Goal: Information Seeking & Learning: Learn about a topic

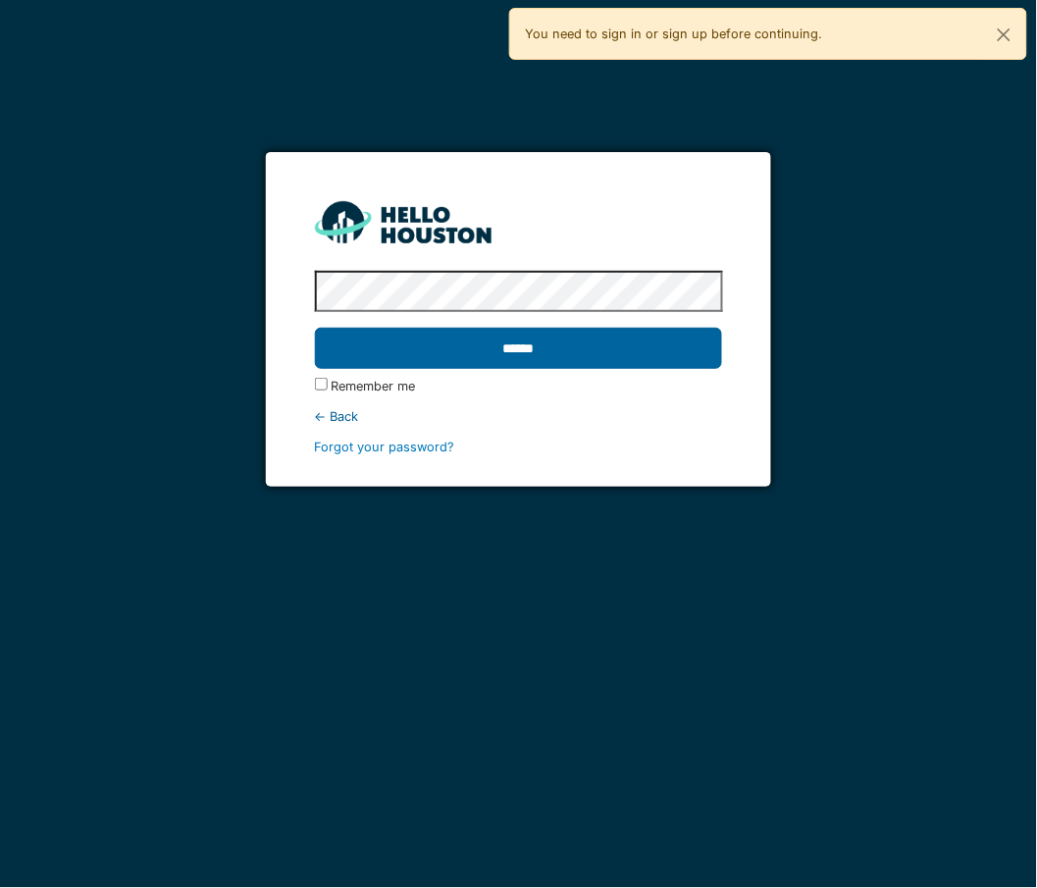
click at [407, 345] on input "******" at bounding box center [519, 348] width 408 height 41
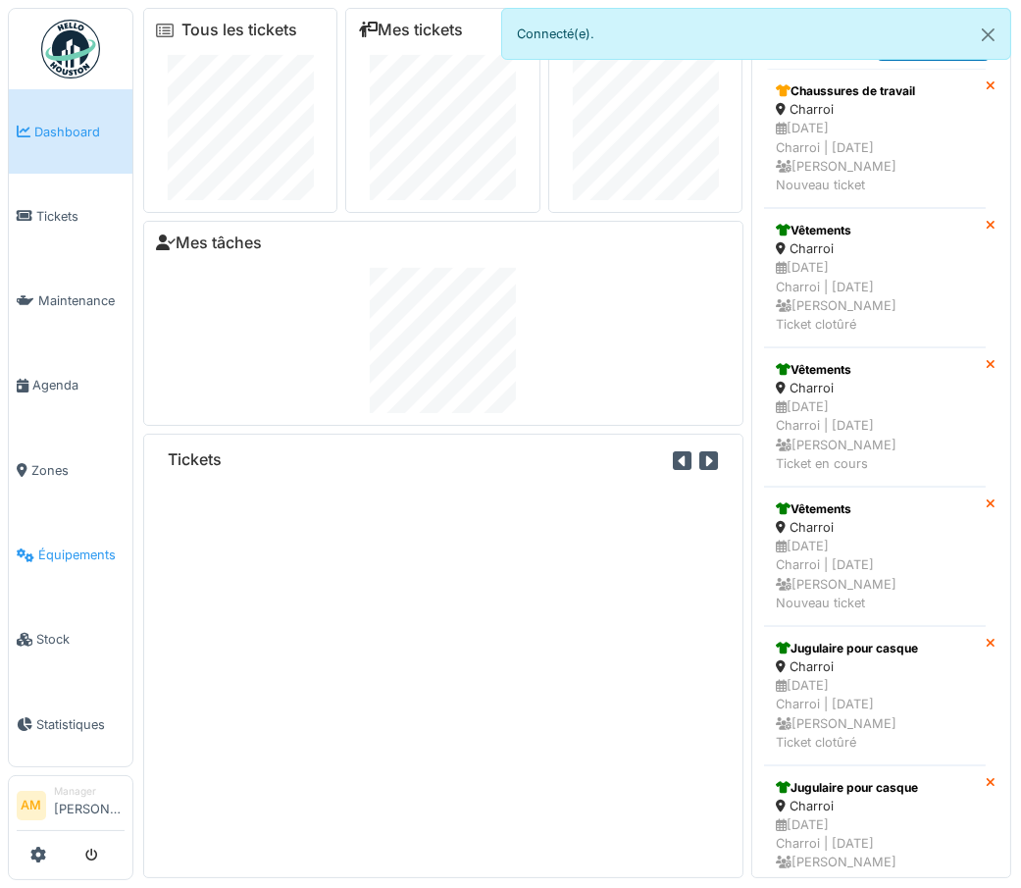
click at [56, 545] on span "Équipements" at bounding box center [81, 554] width 86 height 19
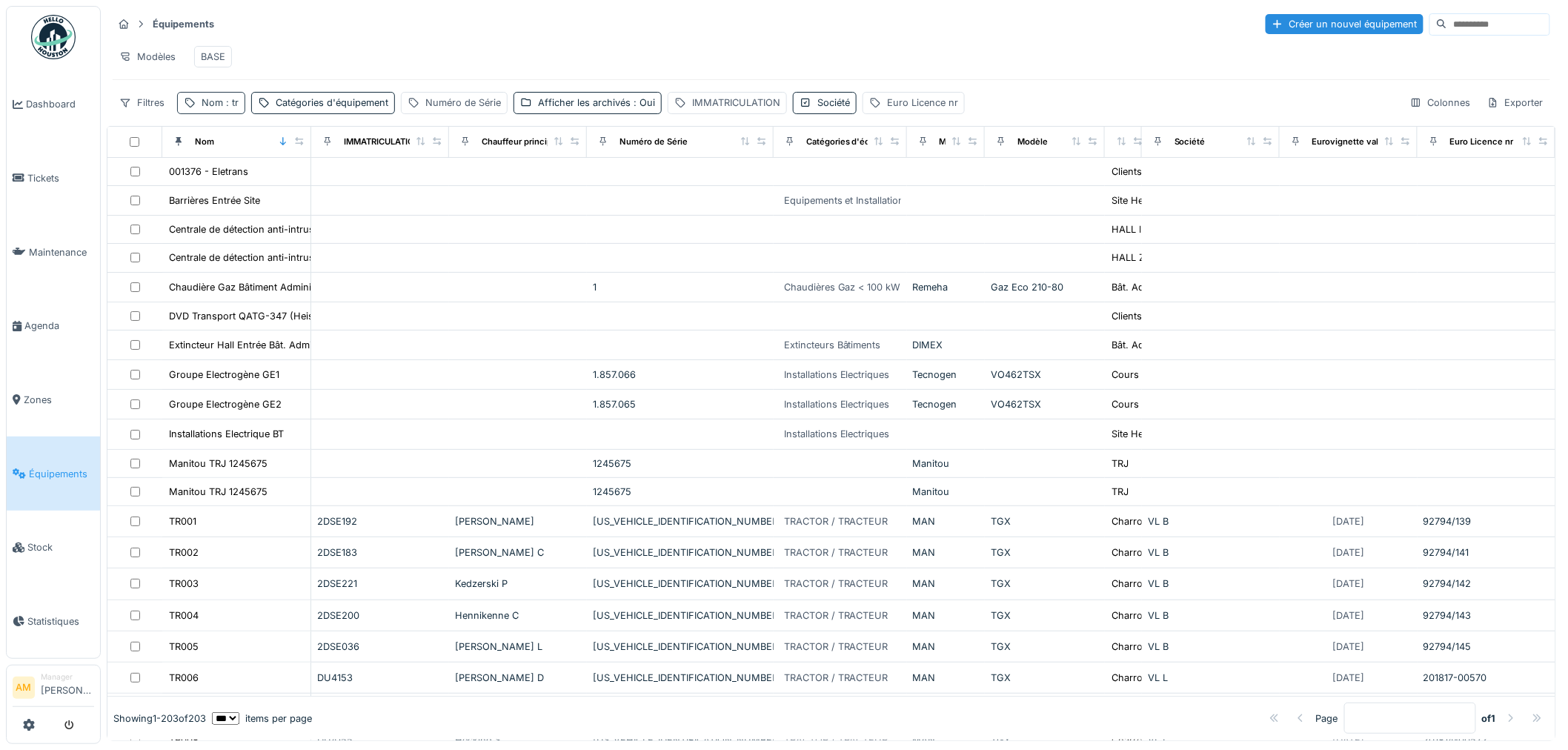
click at [228, 108] on span ": tr" at bounding box center [230, 103] width 16 height 11
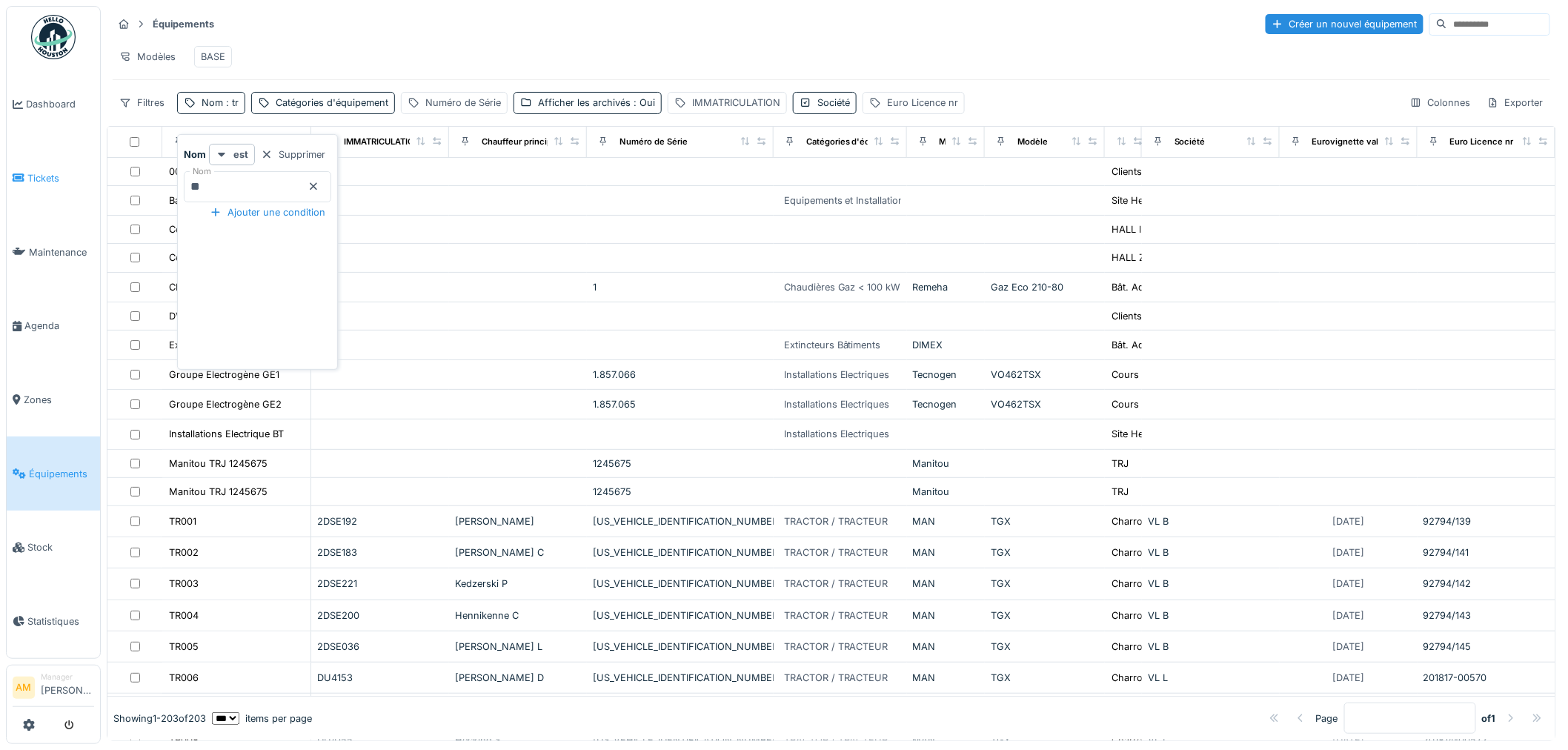
drag, startPoint x: 215, startPoint y: 190, endPoint x: 12, endPoint y: 177, distance: 203.4
click at [28, 177] on body "Dashboard Tickets Maintenance [GEOGRAPHIC_DATA] Zones Équipements Stock Statist…" at bounding box center [784, 375] width 1568 height 750
type input "**"
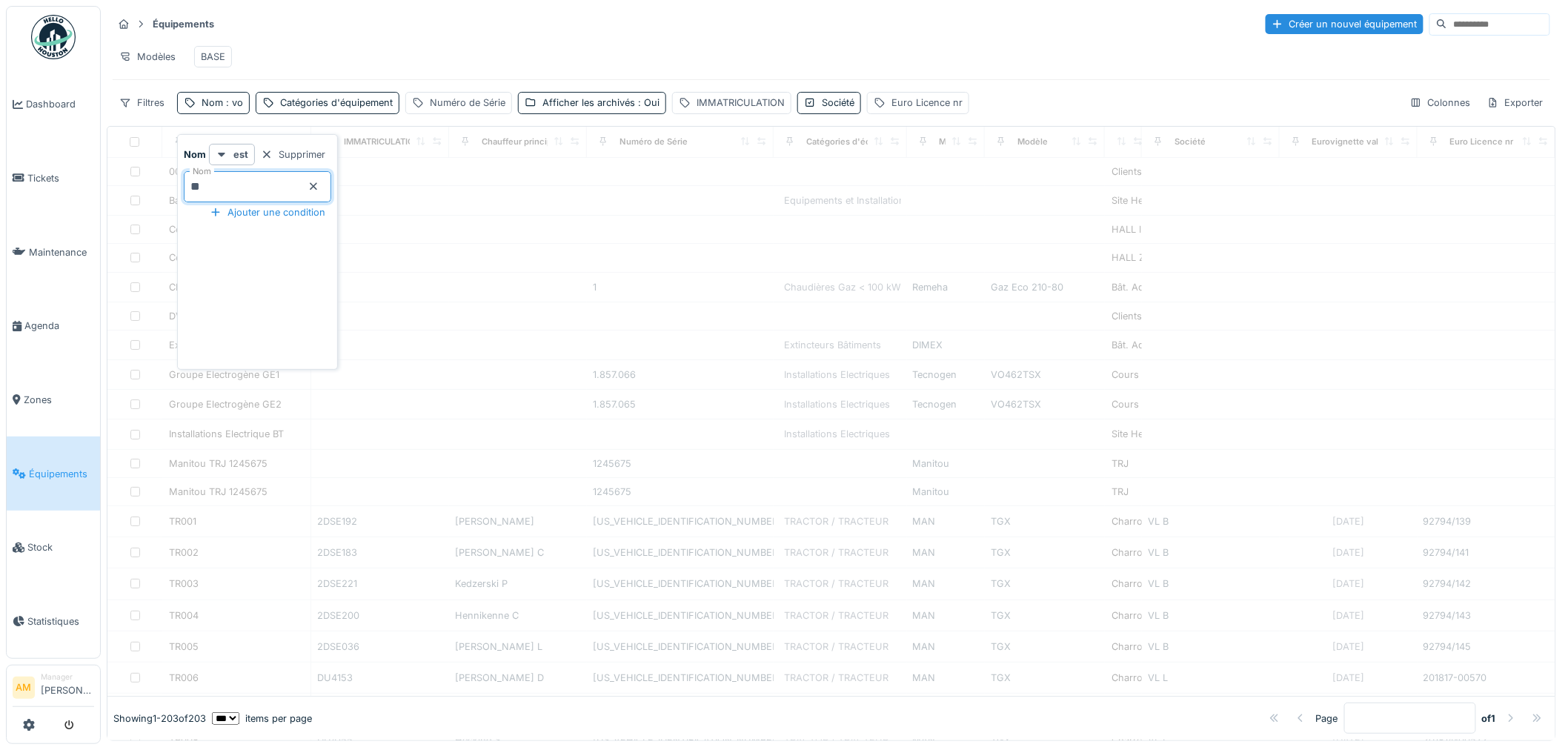
click at [326, 60] on div "Modèles BASE" at bounding box center [831, 57] width 1437 height 33
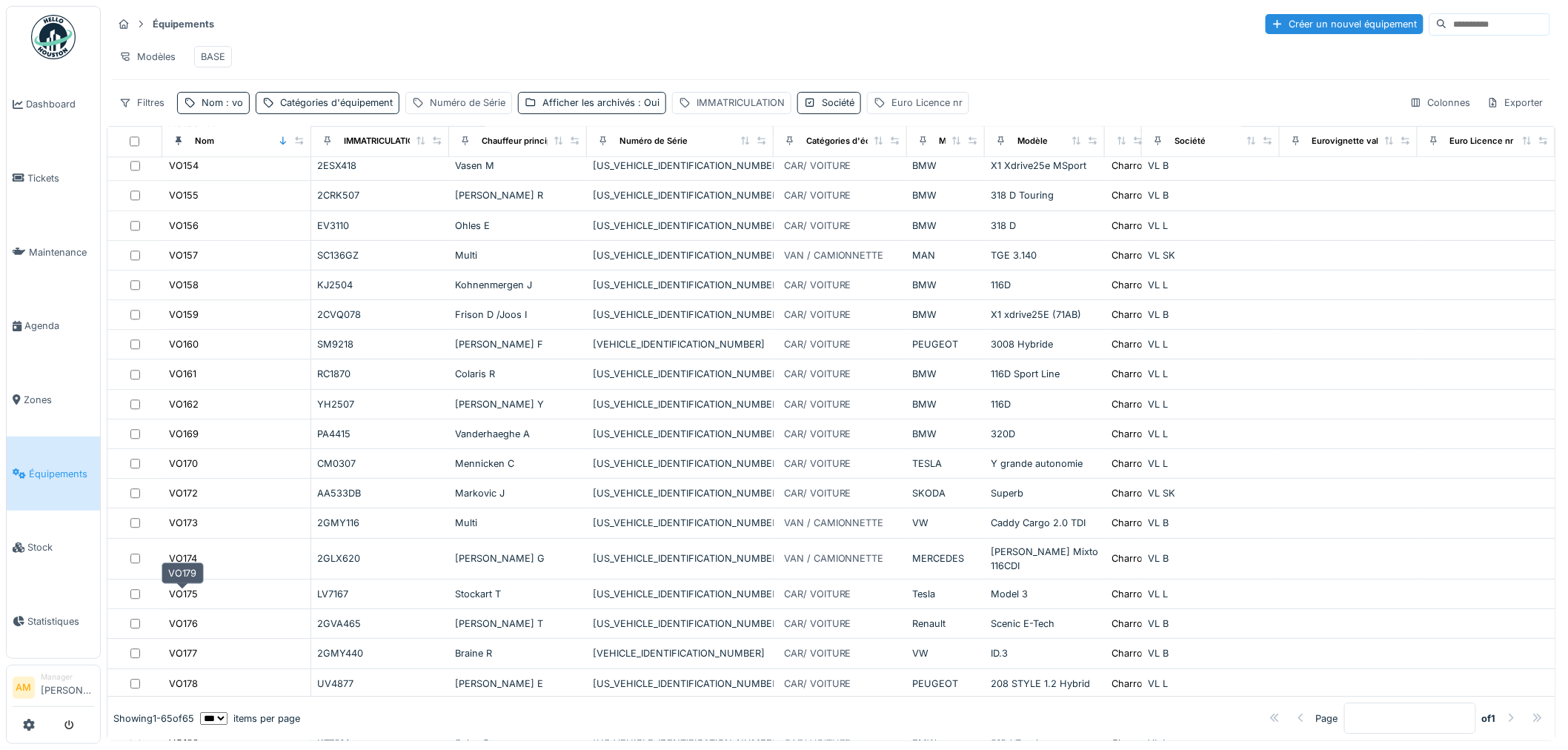
click at [181, 706] on div "VO179" at bounding box center [184, 713] width 29 height 14
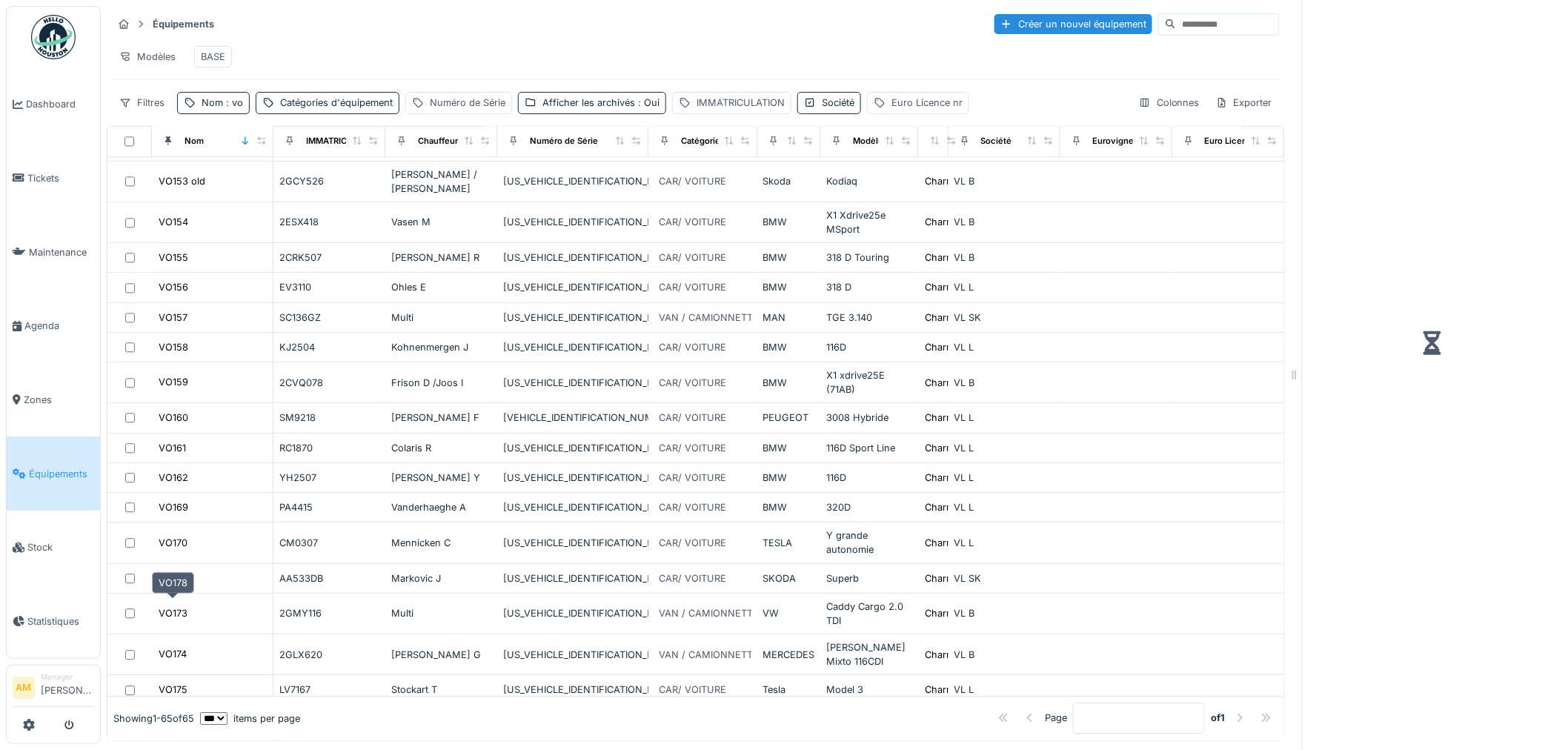
scroll to position [1690, 0]
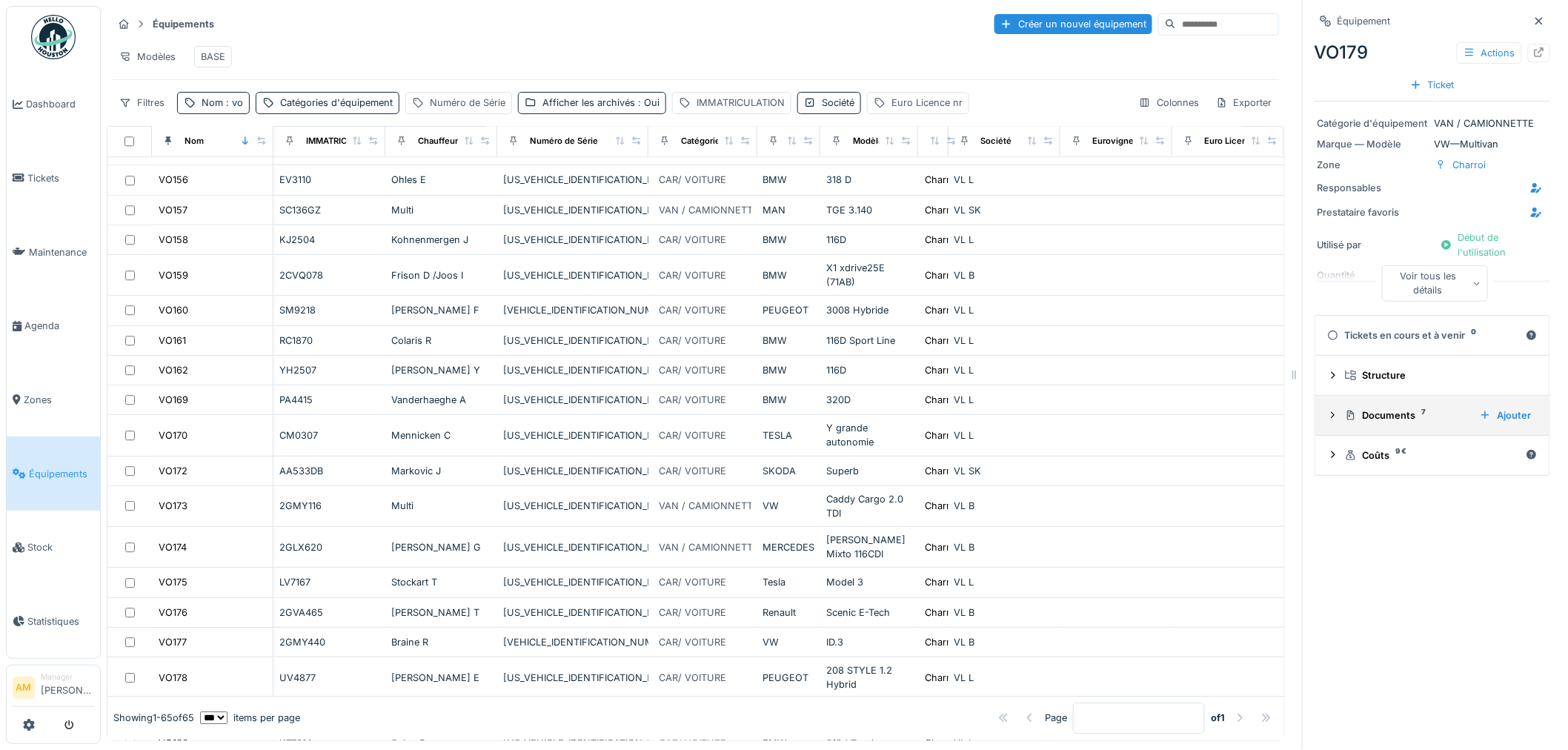
click at [1327, 419] on icon at bounding box center [1333, 415] width 12 height 10
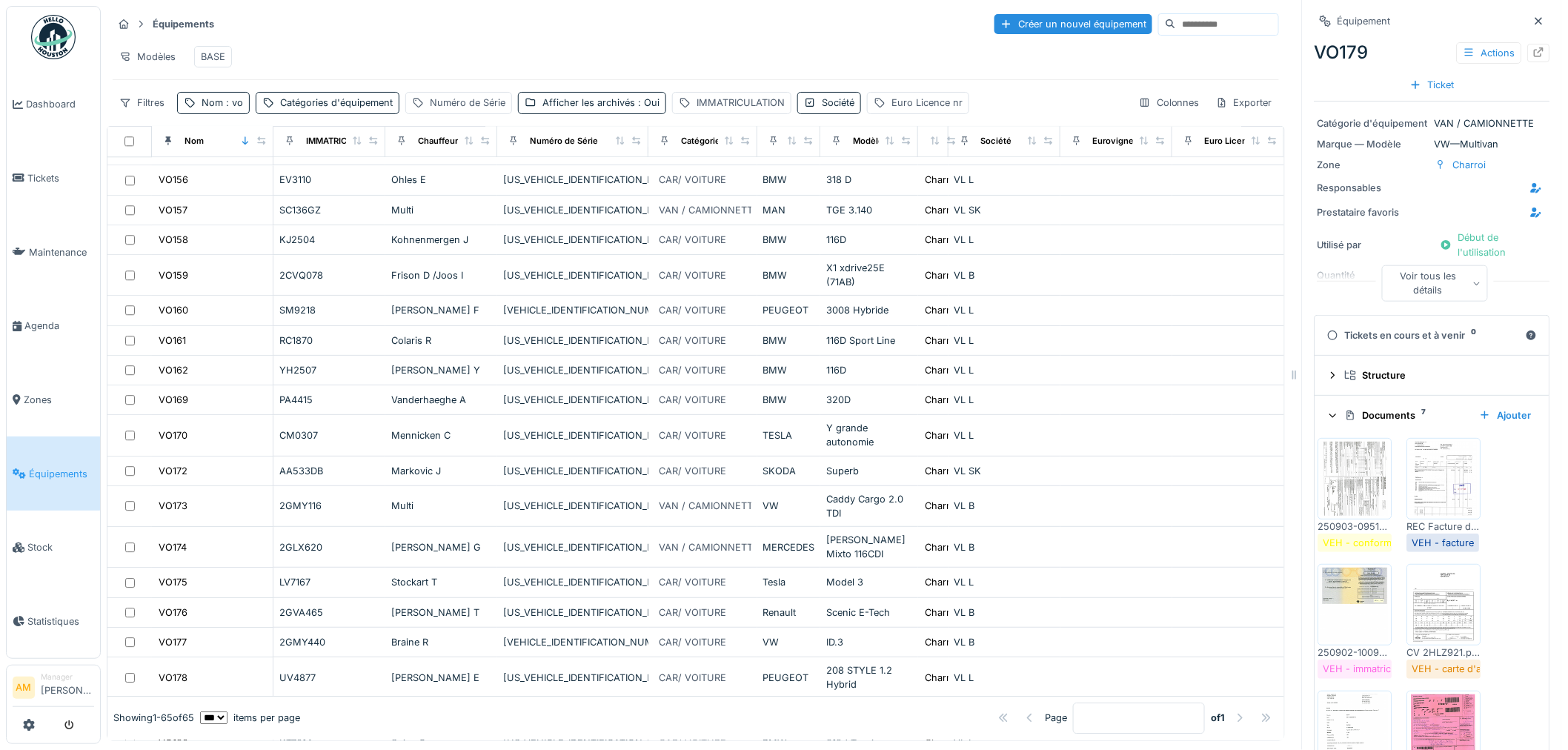
click at [1446, 489] on img at bounding box center [1444, 479] width 66 height 74
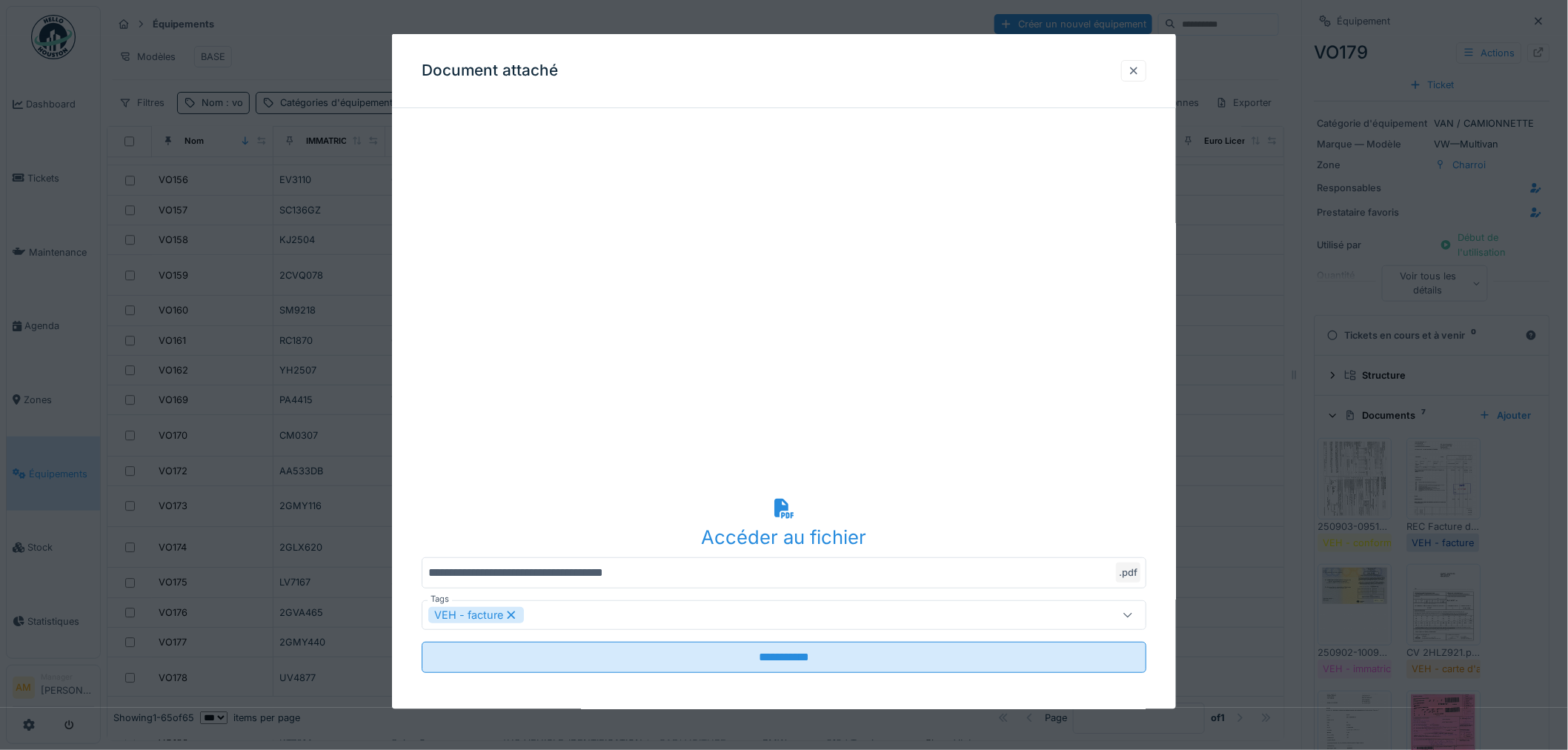
click at [1134, 66] on div at bounding box center [1134, 69] width 12 height 14
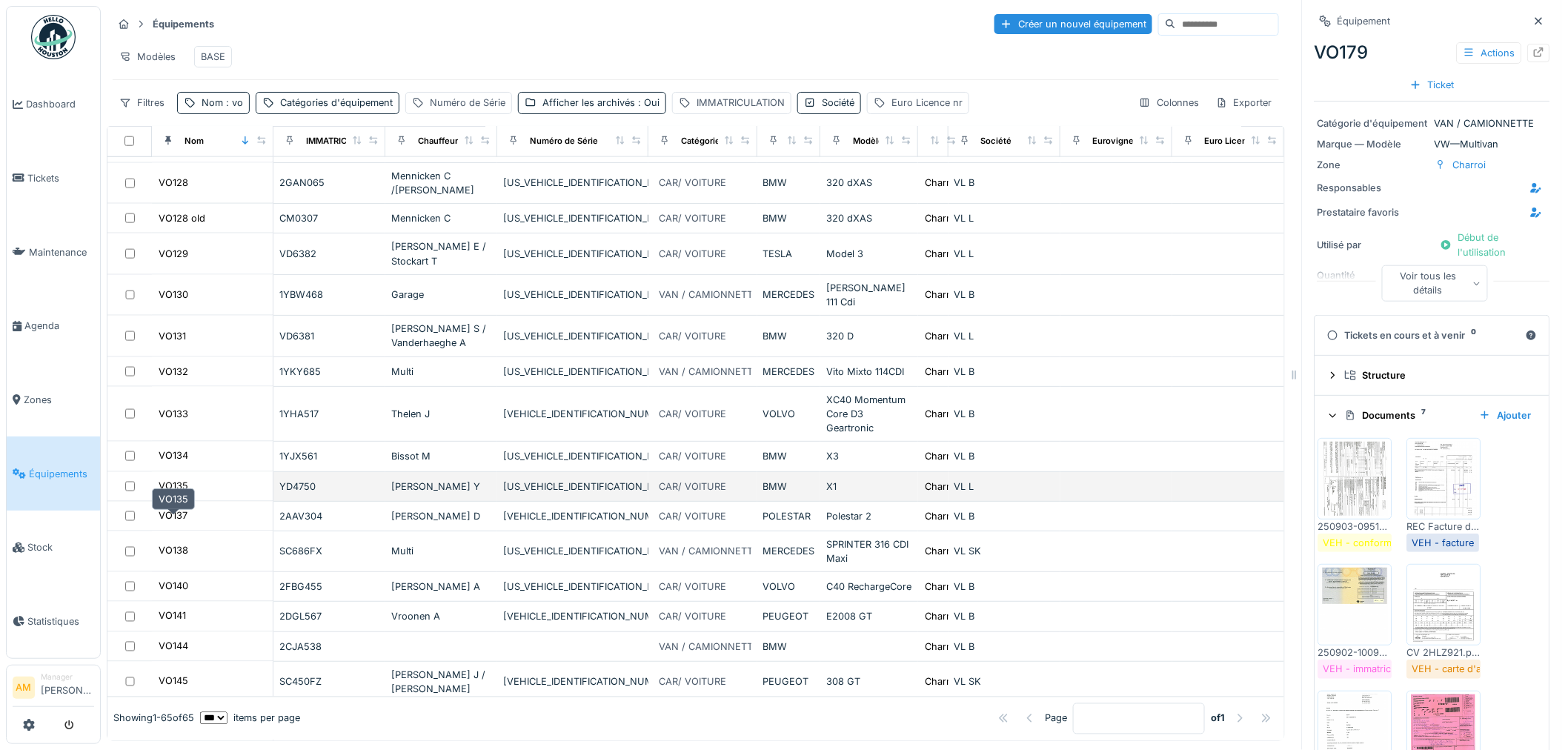
scroll to position [701, 0]
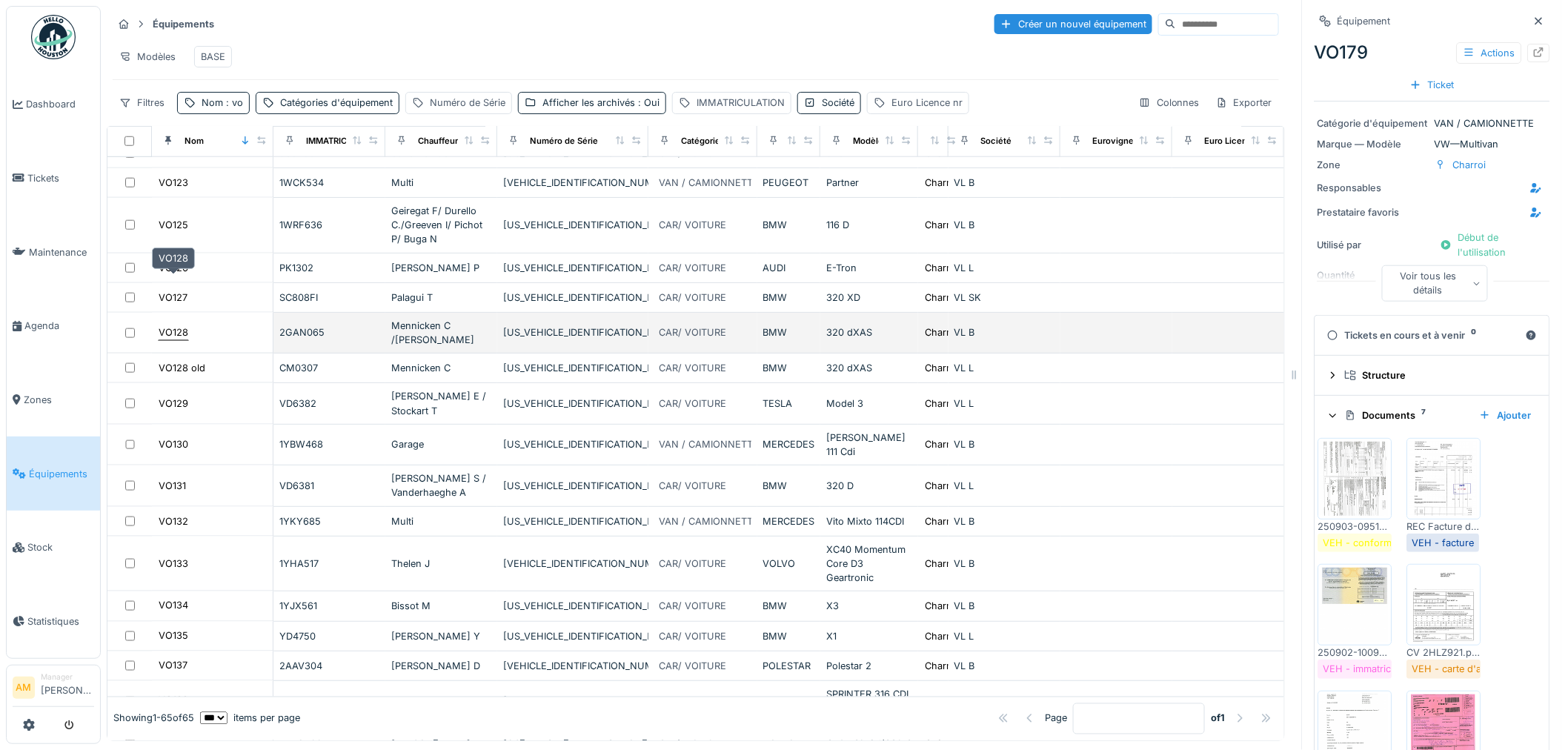
click at [171, 326] on div "VO128" at bounding box center [173, 332] width 29 height 14
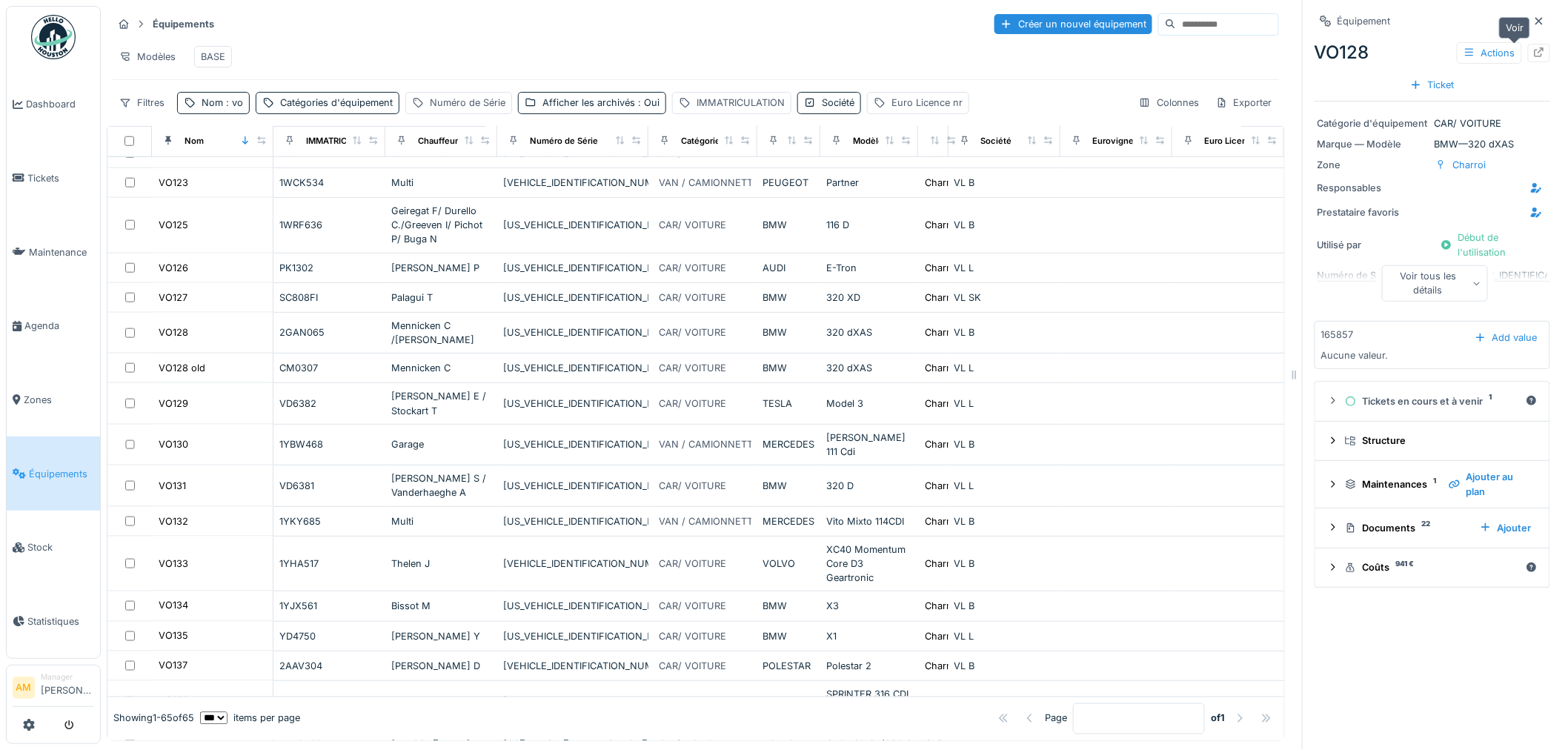
click at [1533, 57] on icon at bounding box center [1539, 52] width 12 height 10
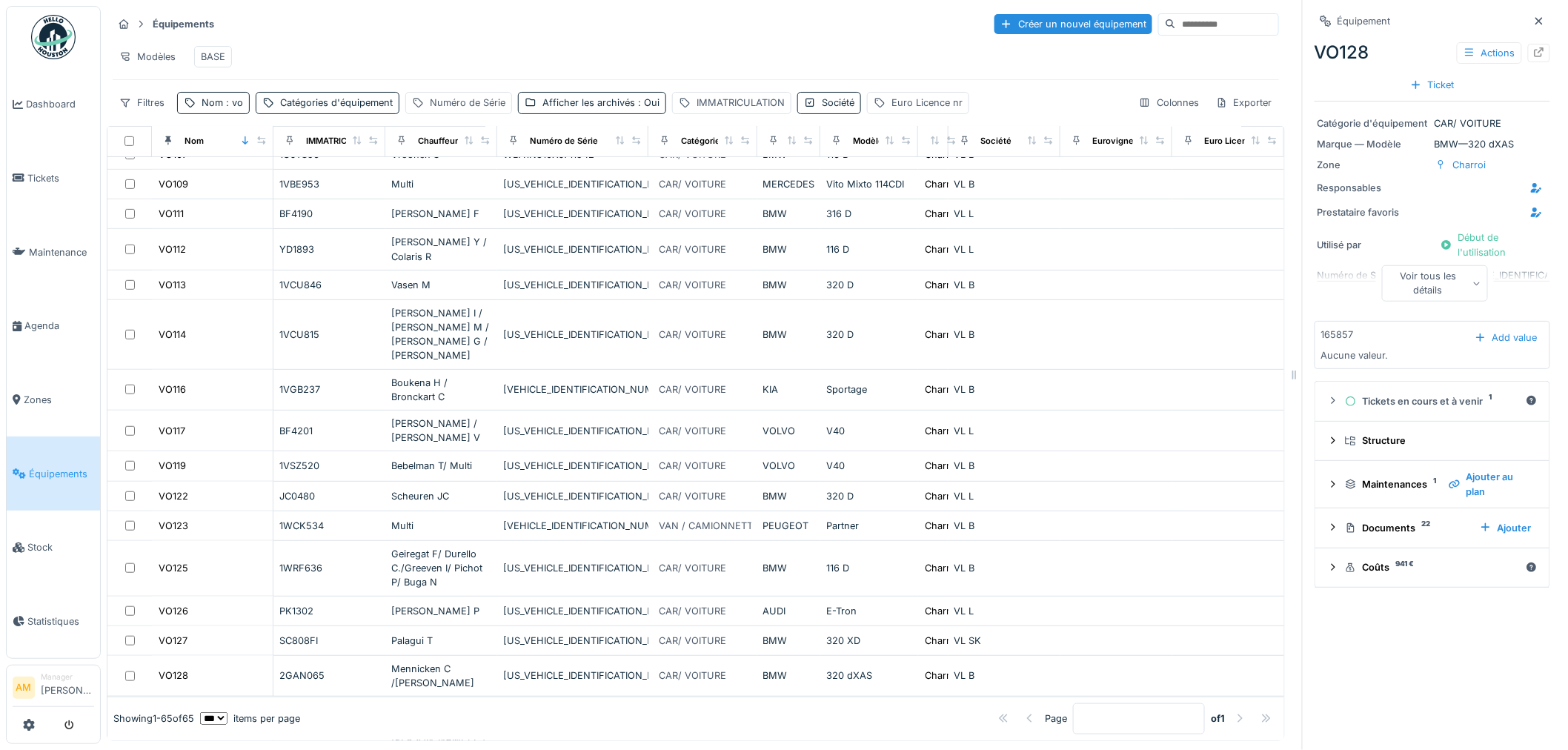
scroll to position [125, 0]
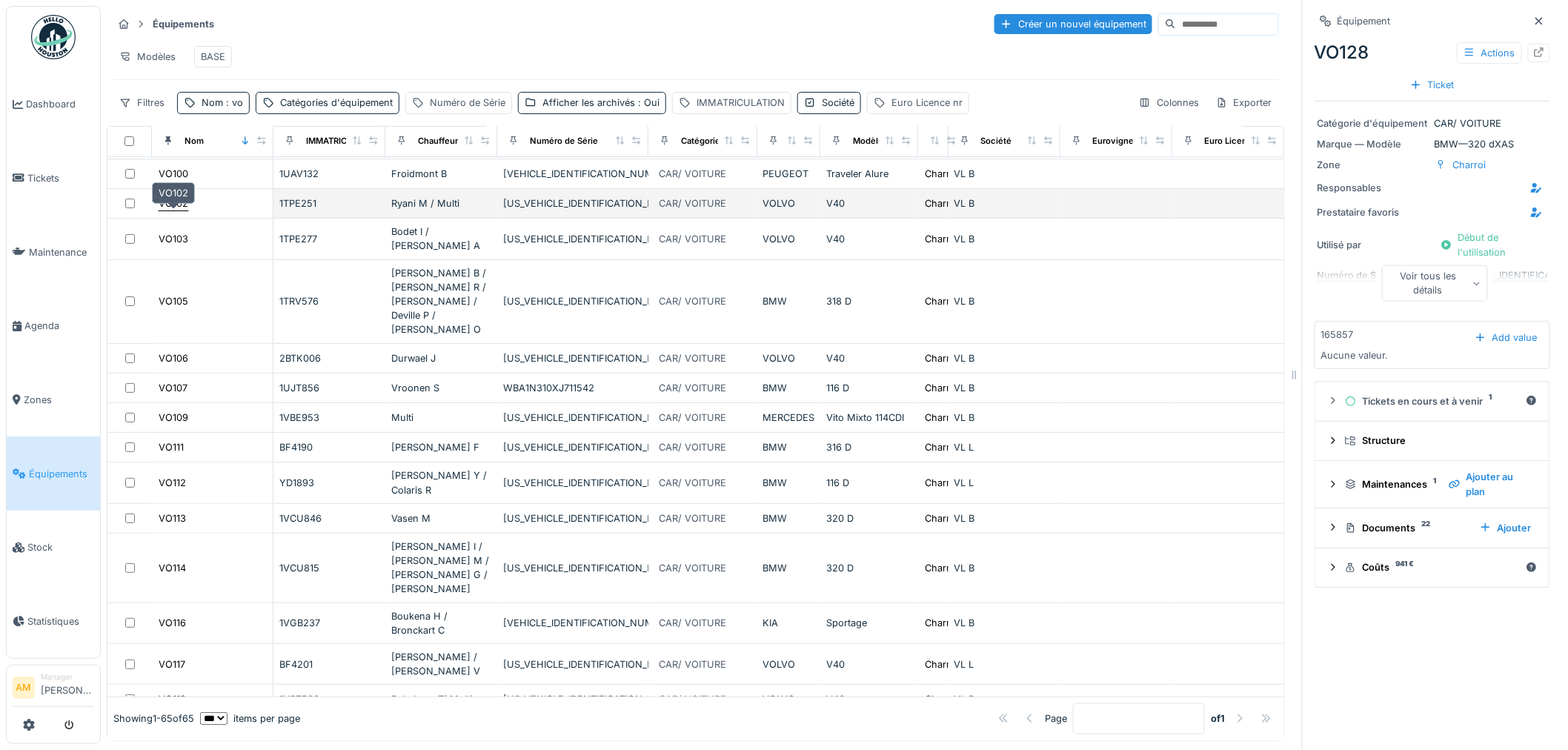
click at [165, 211] on div "VO102" at bounding box center [173, 203] width 29 height 14
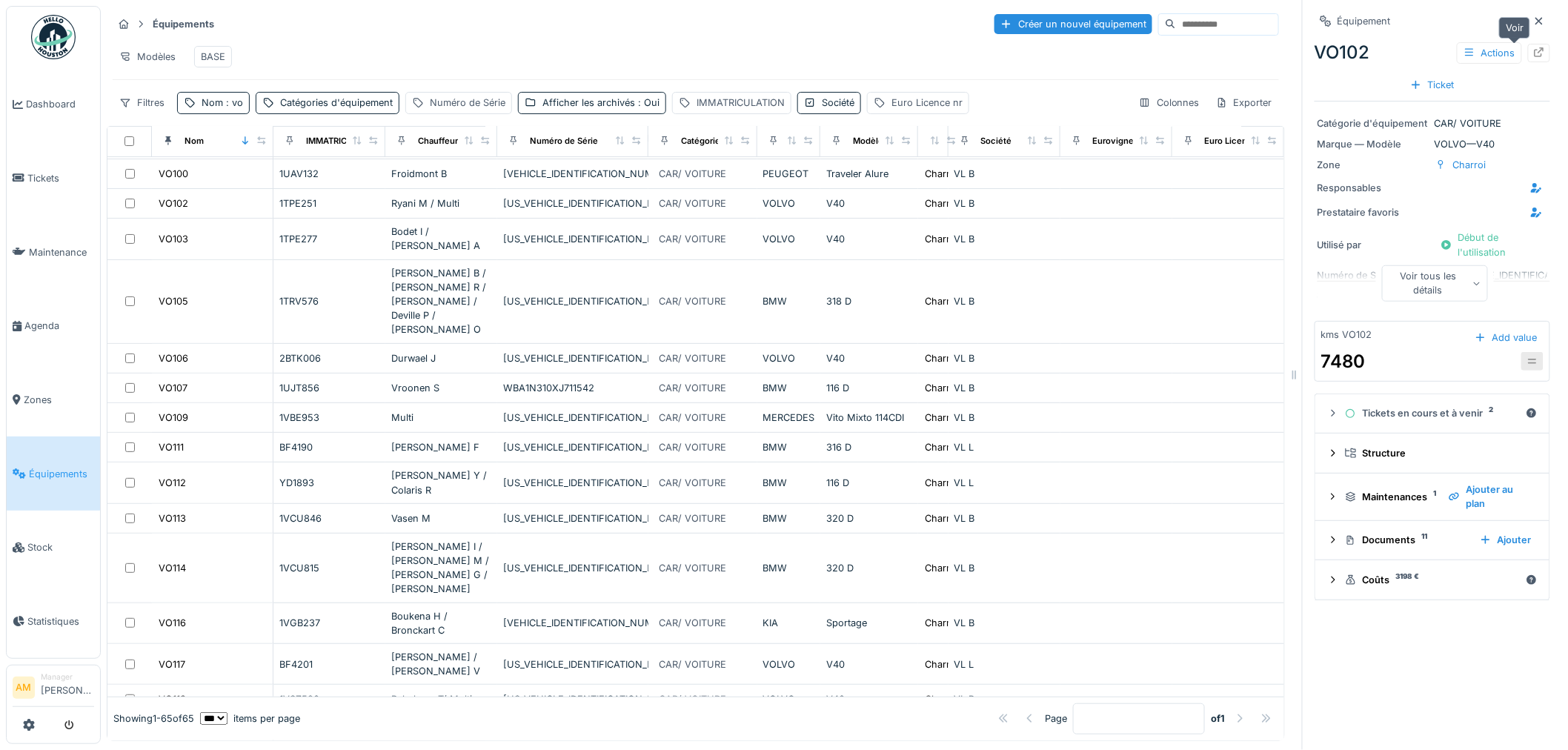
click at [1528, 49] on div at bounding box center [1539, 53] width 22 height 19
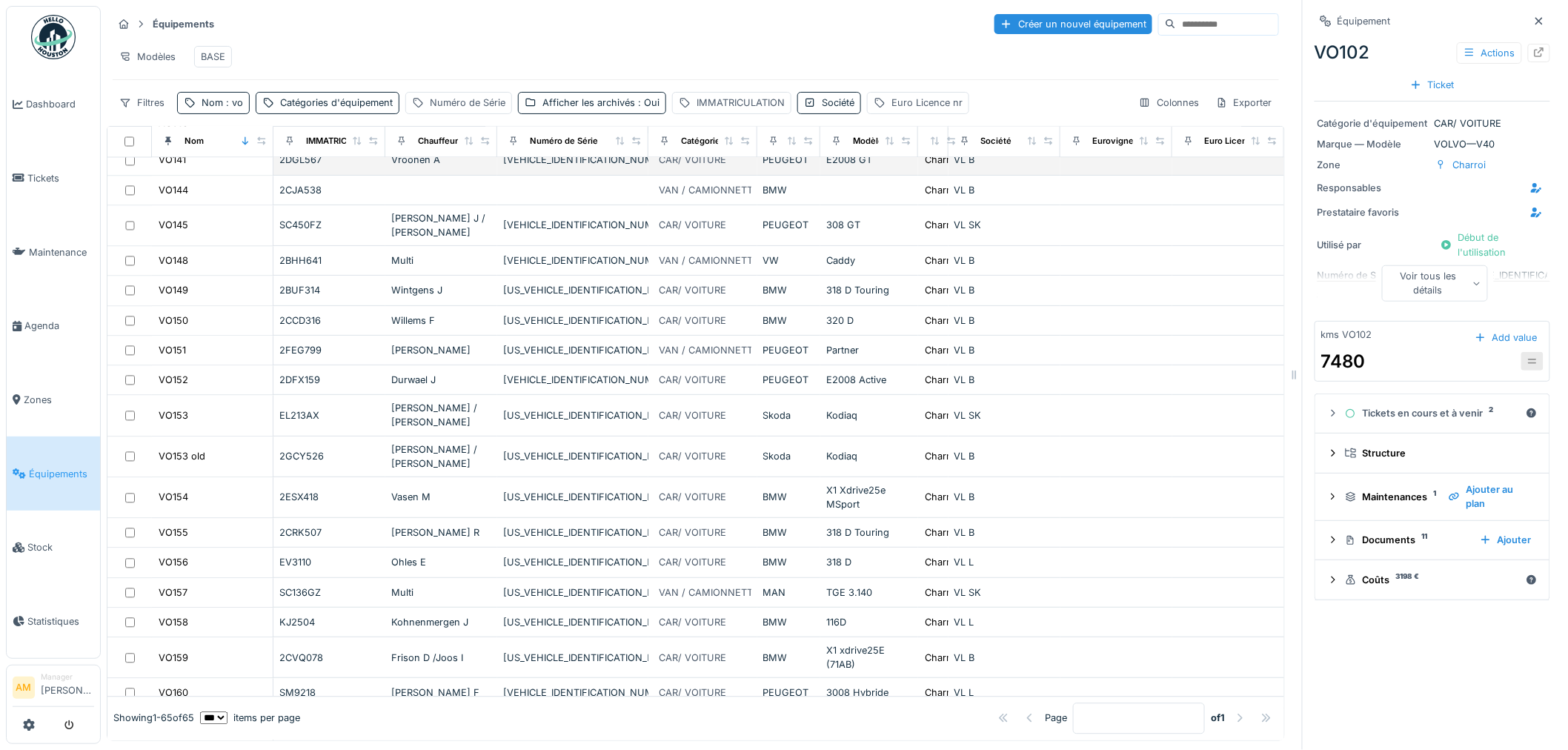
scroll to position [1316, 0]
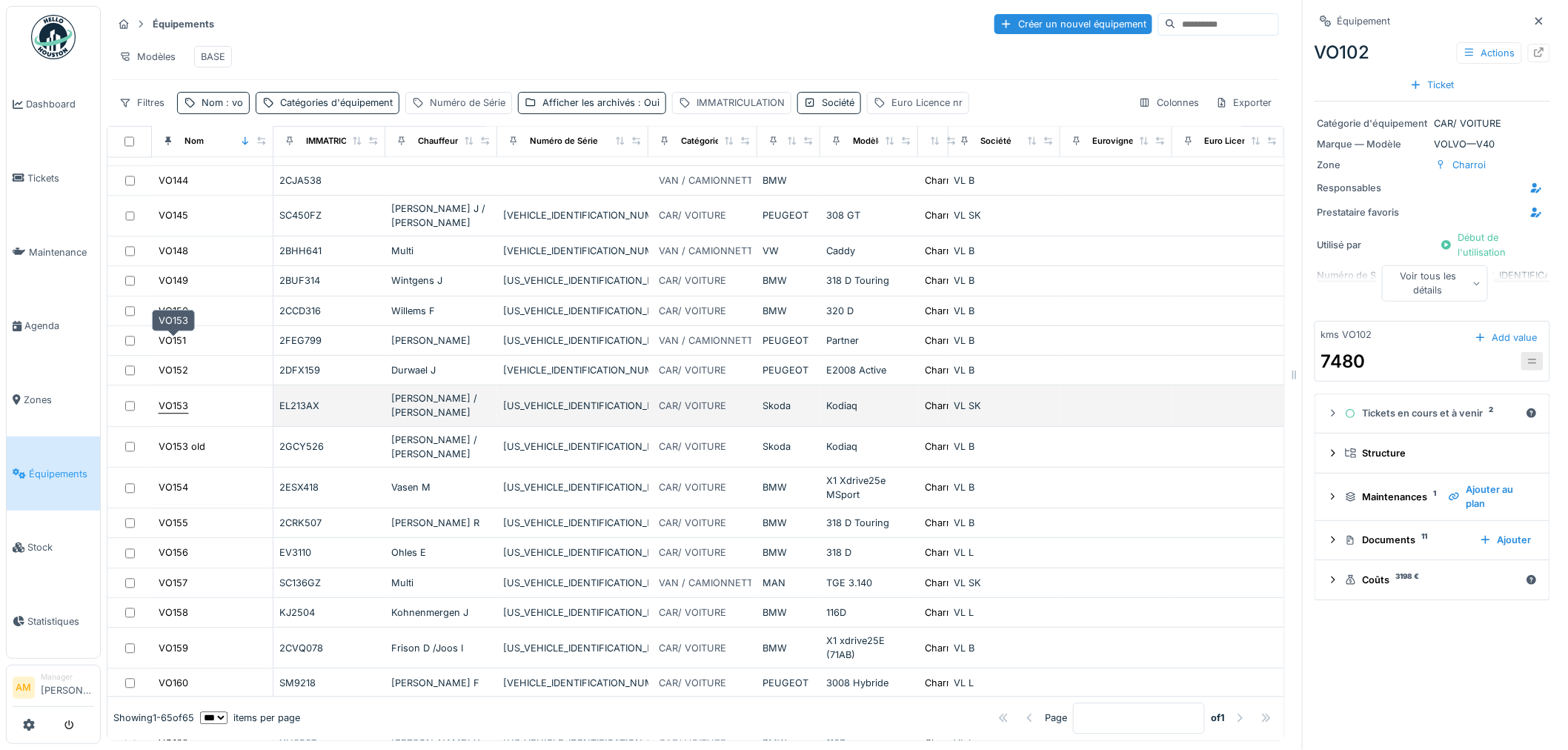
click at [171, 399] on div "VO153" at bounding box center [173, 406] width 29 height 14
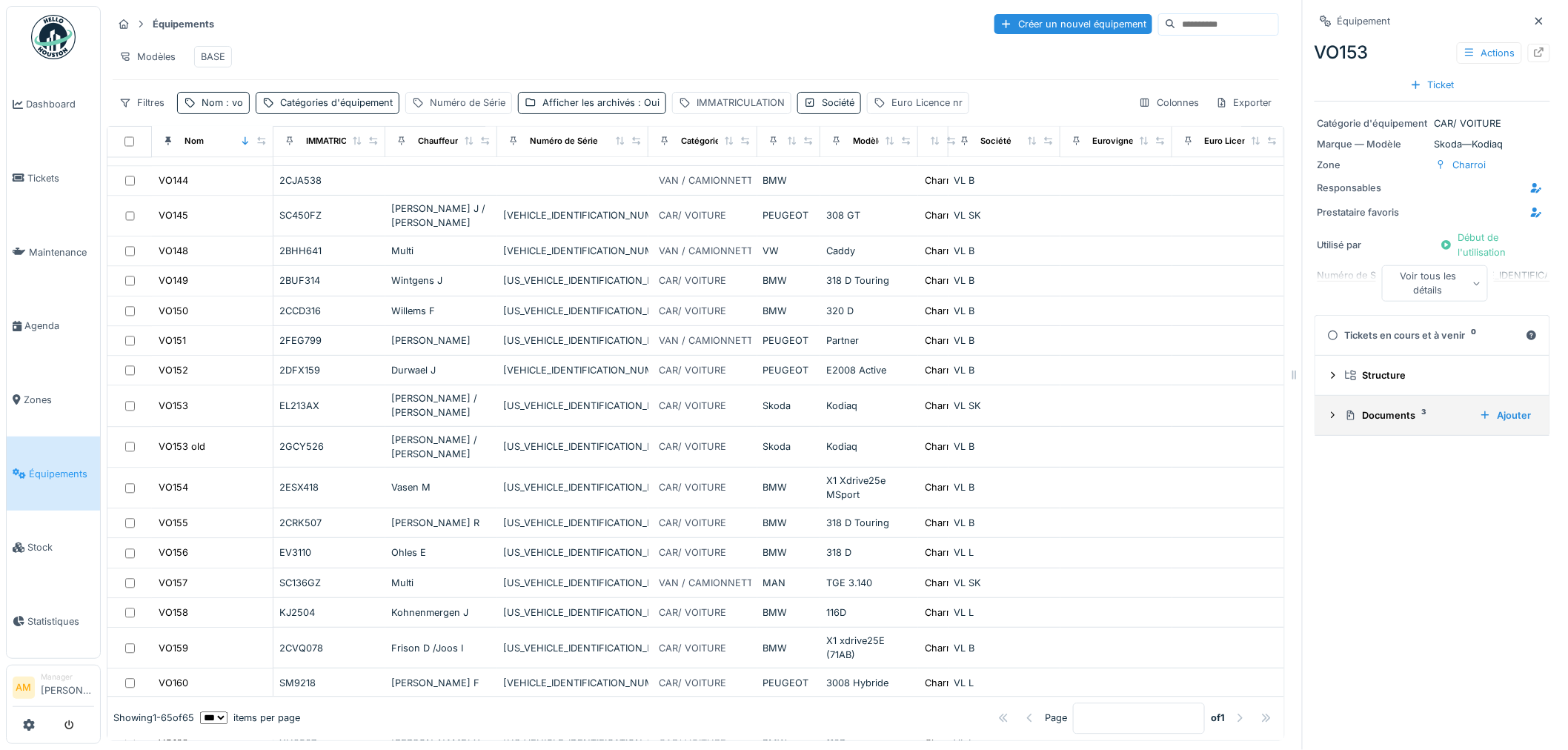
click at [1327, 418] on icon at bounding box center [1333, 415] width 12 height 10
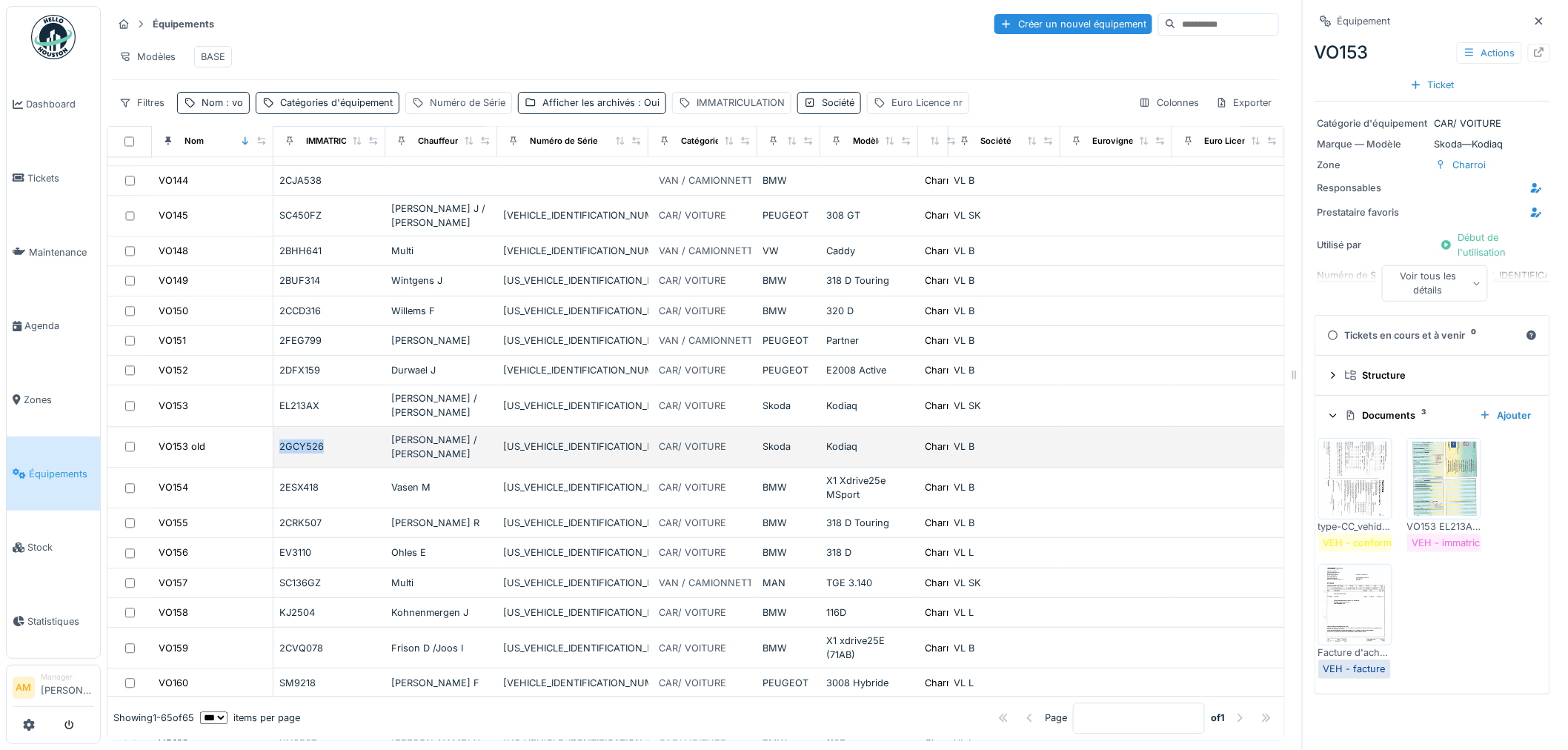
drag, startPoint x: 333, startPoint y: 381, endPoint x: 242, endPoint y: 384, distance: 91.0
click at [242, 427] on tr "VO153 old 2GCY526 Mohamed Ahmadoun / Palagyi T TMBJW7PS8ST022235 CAR/ VOITURE S…" at bounding box center [696, 447] width 1177 height 41
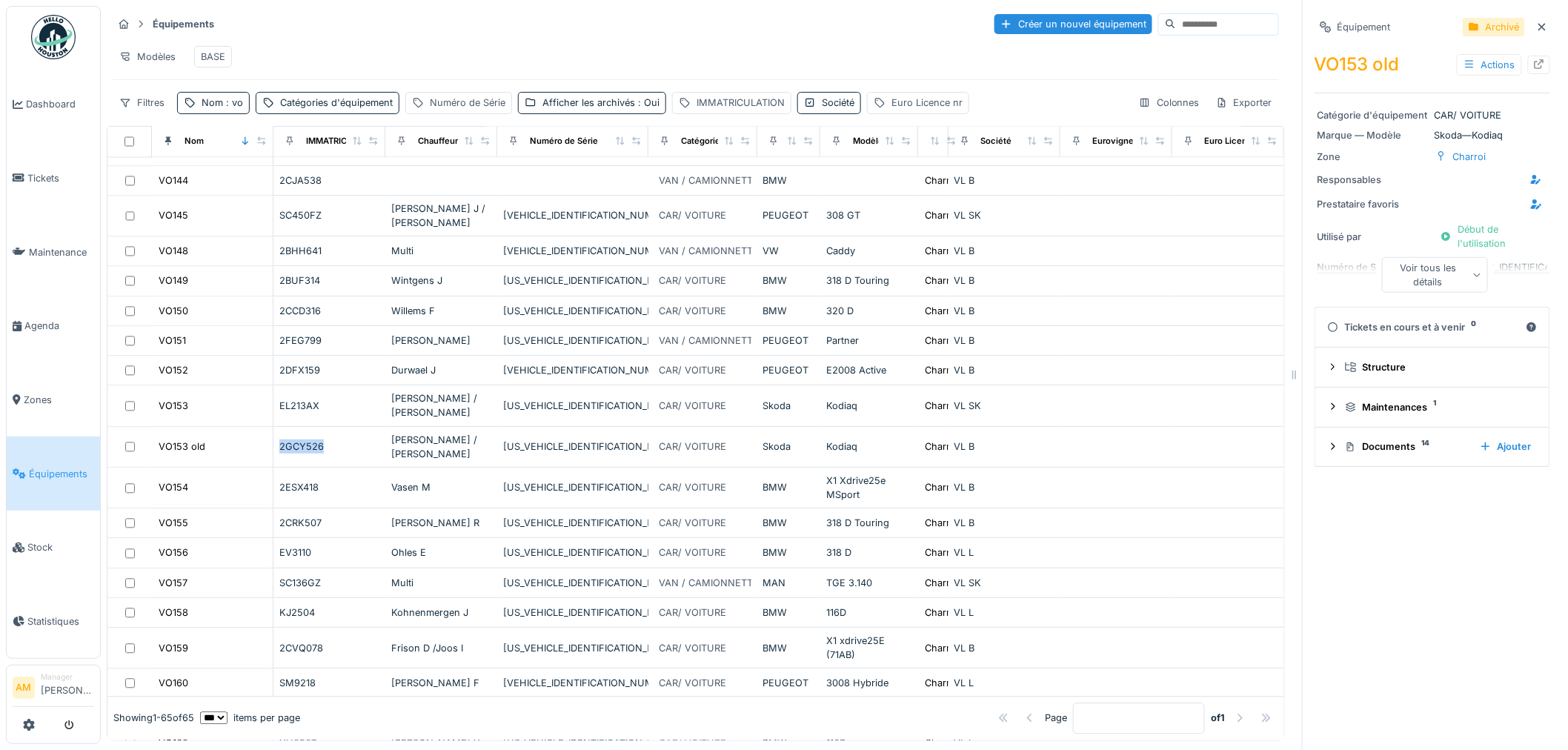
click at [292, 52] on div "Modèles BASE" at bounding box center [696, 57] width 1166 height 33
click at [40, 467] on span "Équipements" at bounding box center [61, 474] width 65 height 14
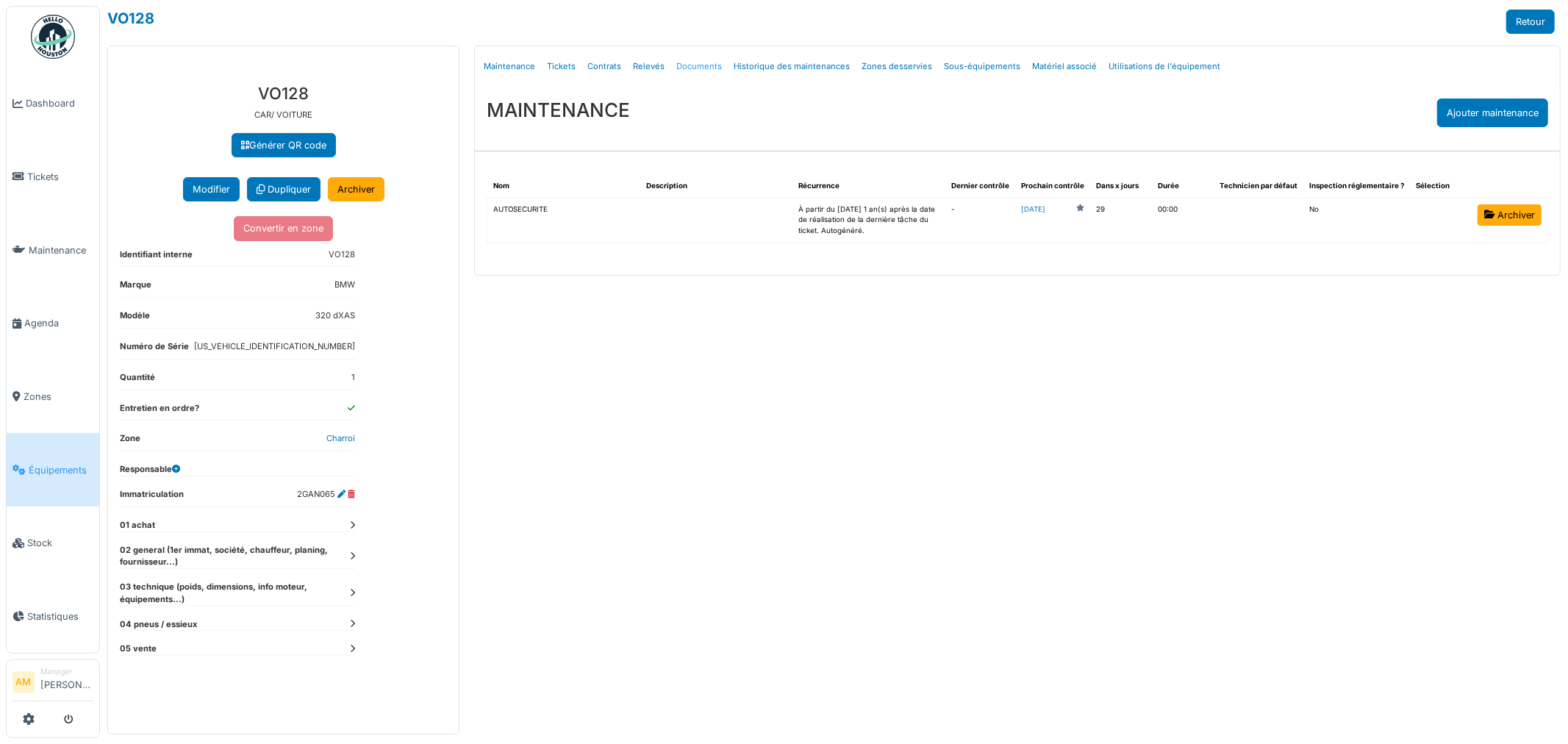
click at [706, 67] on link "Documents" at bounding box center [699, 67] width 58 height 34
select select "***"
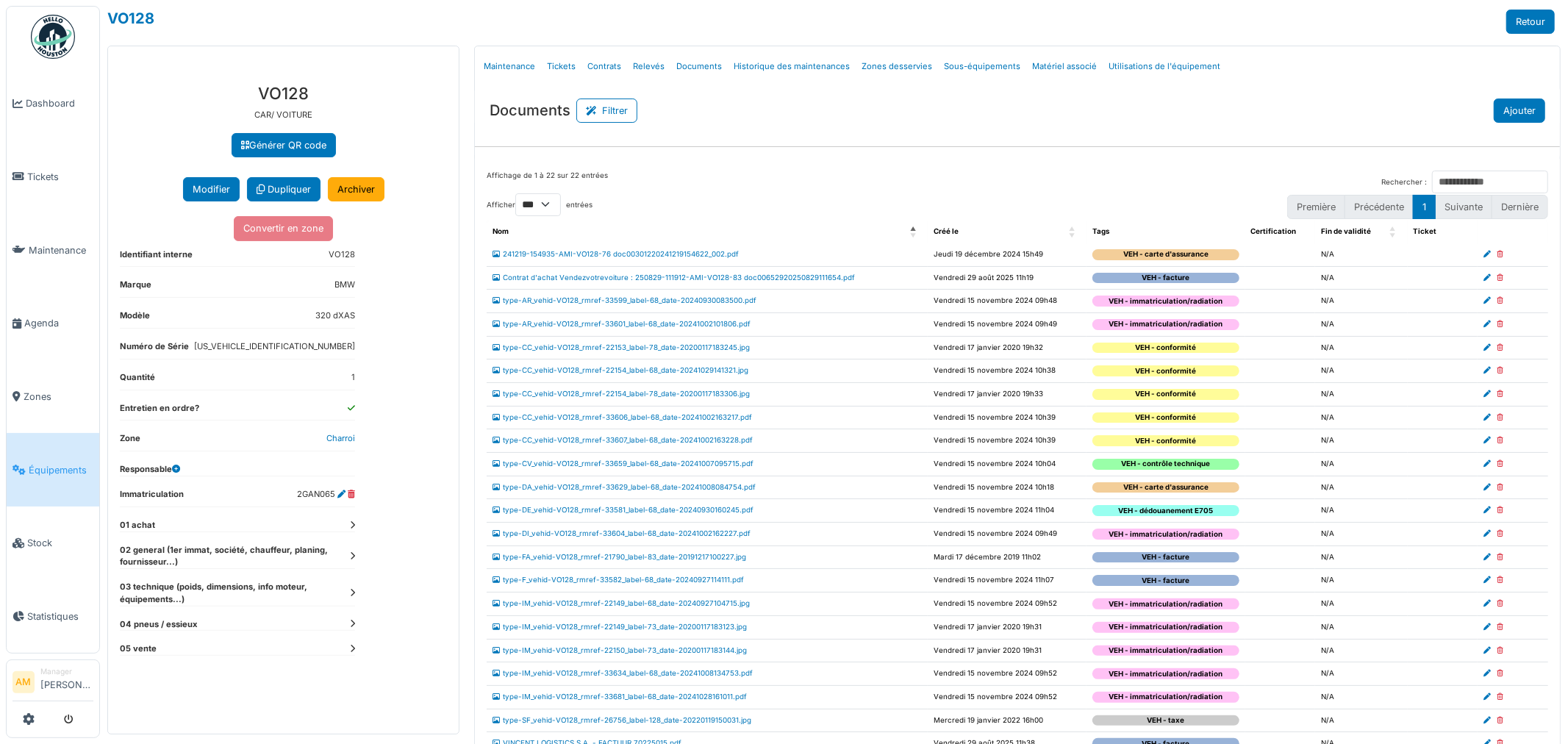
click at [1501, 112] on button "Ajouter" at bounding box center [1519, 110] width 52 height 24
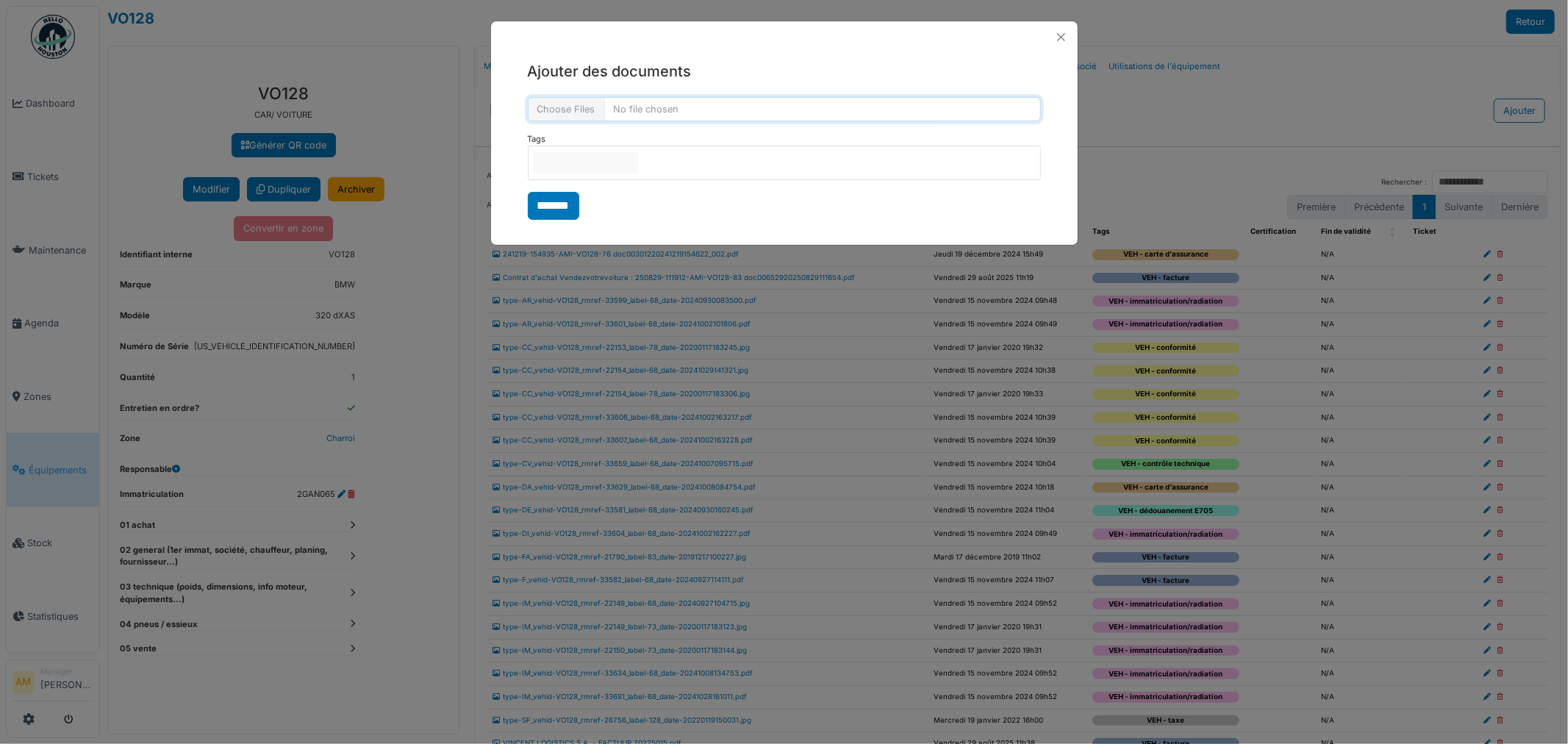
drag, startPoint x: 702, startPoint y: 121, endPoint x: 692, endPoint y: 111, distance: 14.1
click at [702, 122] on form "Tags VEH - attestation VEH - autorisation VEH - carte d'assurance VEH - command…" at bounding box center [784, 158] width 513 height 123
click at [687, 112] on input "file" at bounding box center [784, 109] width 513 height 24
type input "**********"
click at [701, 169] on div at bounding box center [784, 163] width 513 height 34
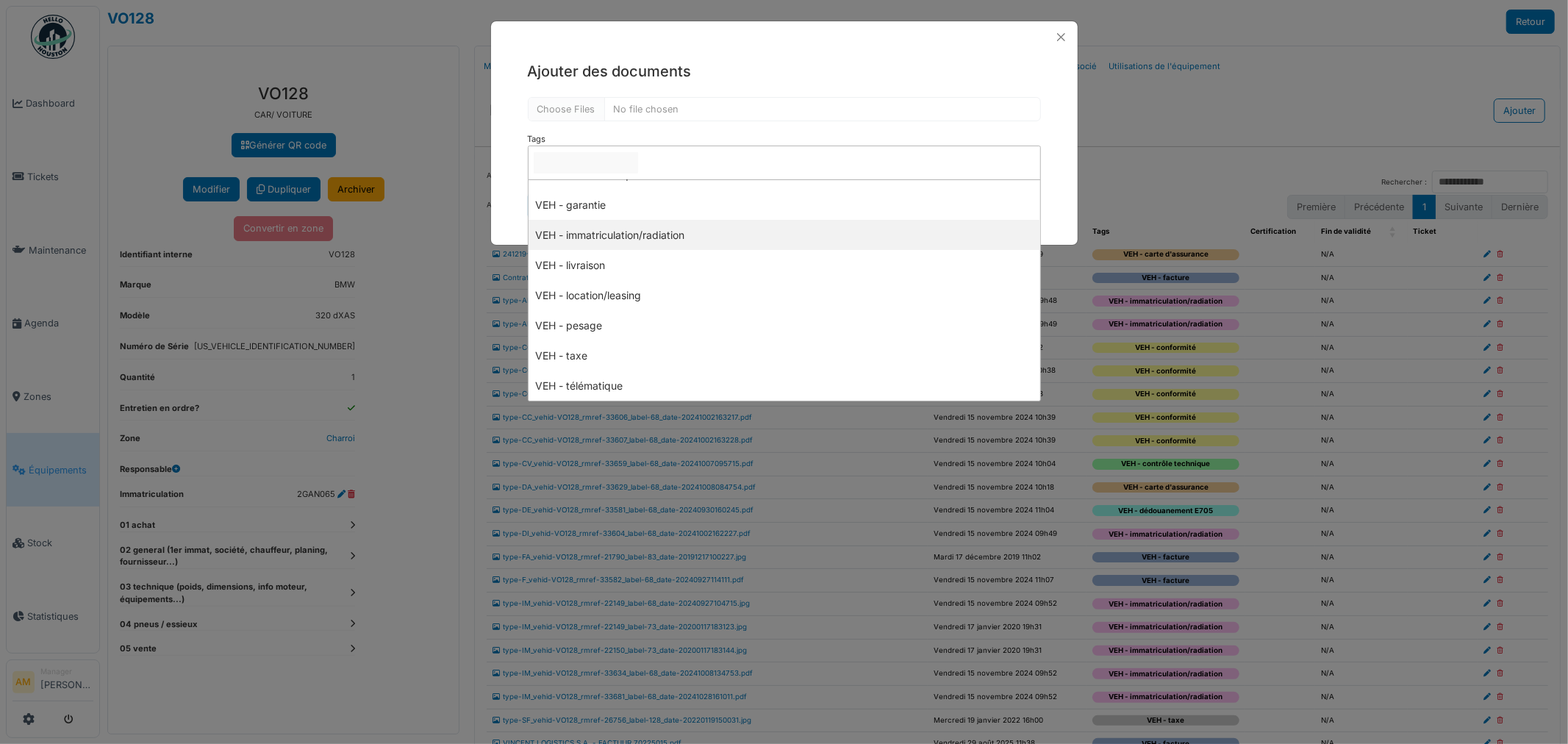
scroll to position [351, 0]
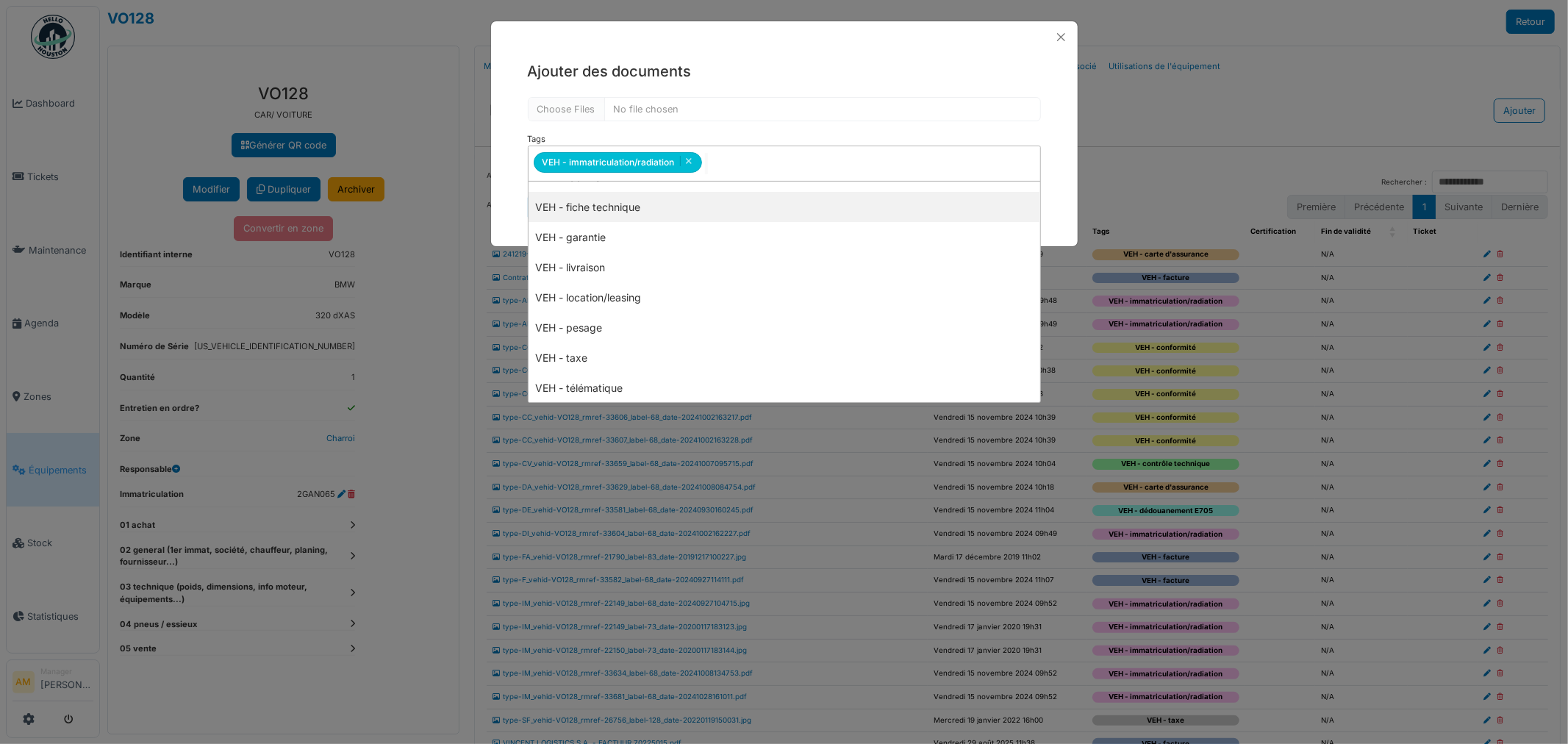
click at [513, 202] on div "**********" at bounding box center [784, 141] width 587 height 175
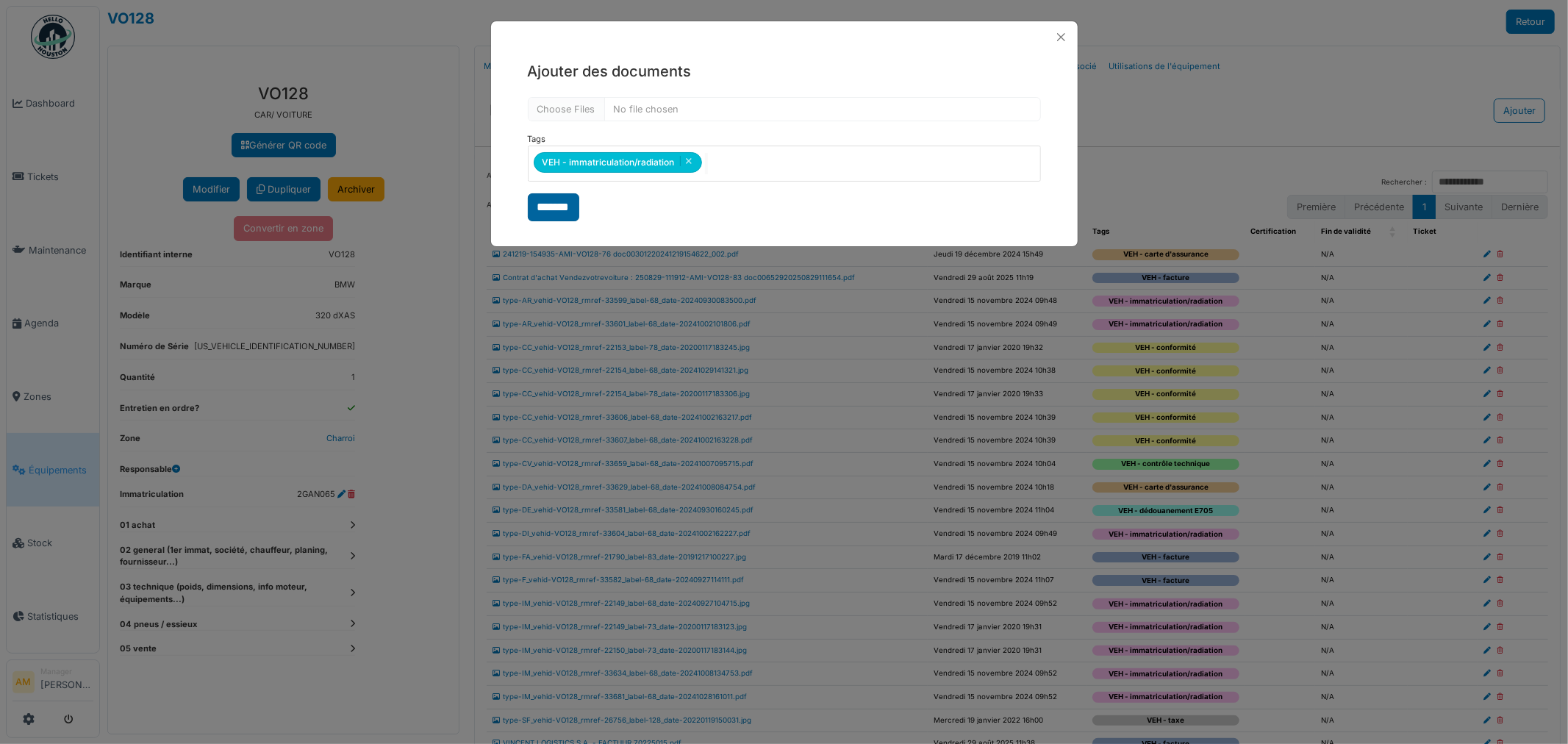
click at [556, 208] on input "*******" at bounding box center [553, 207] width 52 height 28
select select "***"
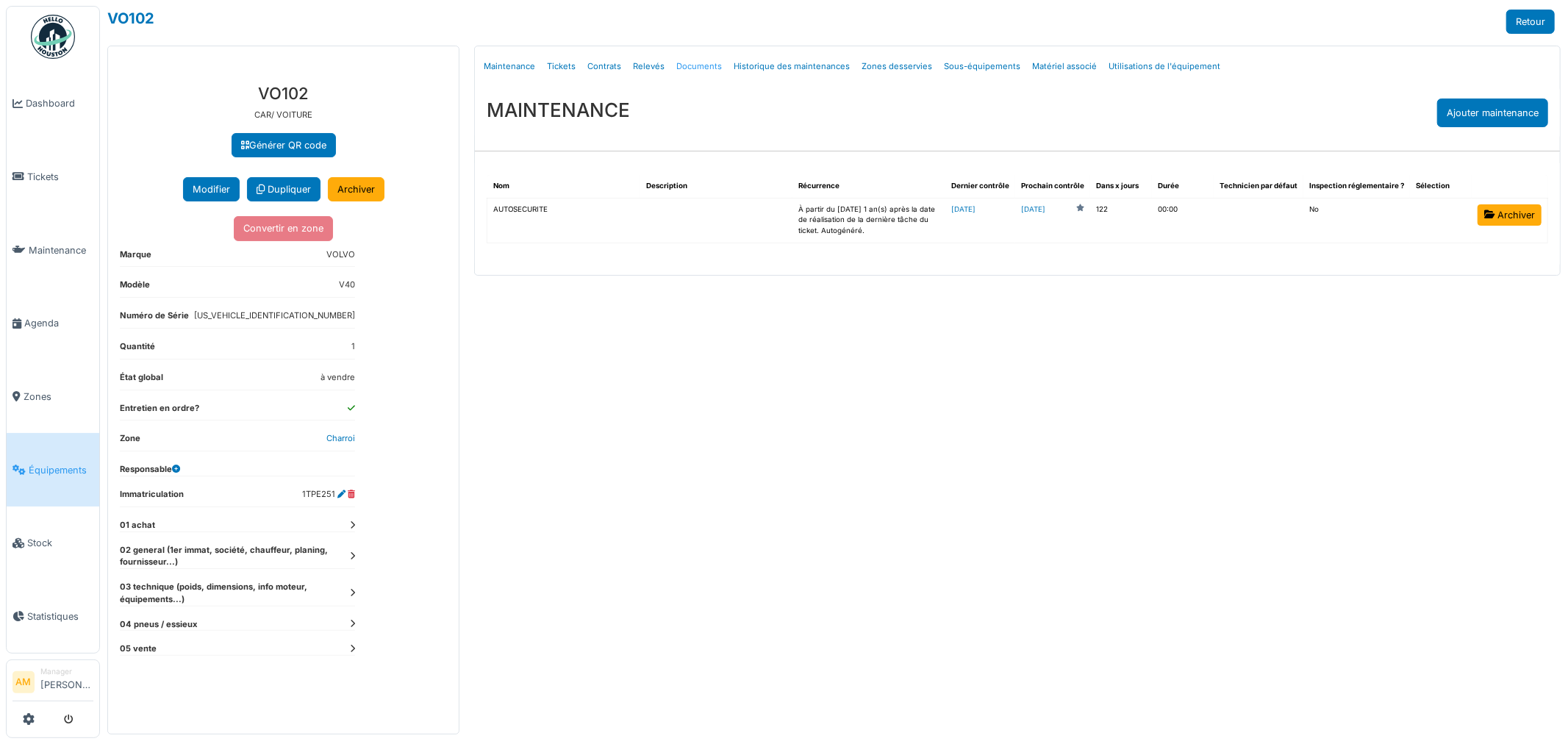
click at [704, 67] on link "Documents" at bounding box center [699, 67] width 58 height 34
select select "***"
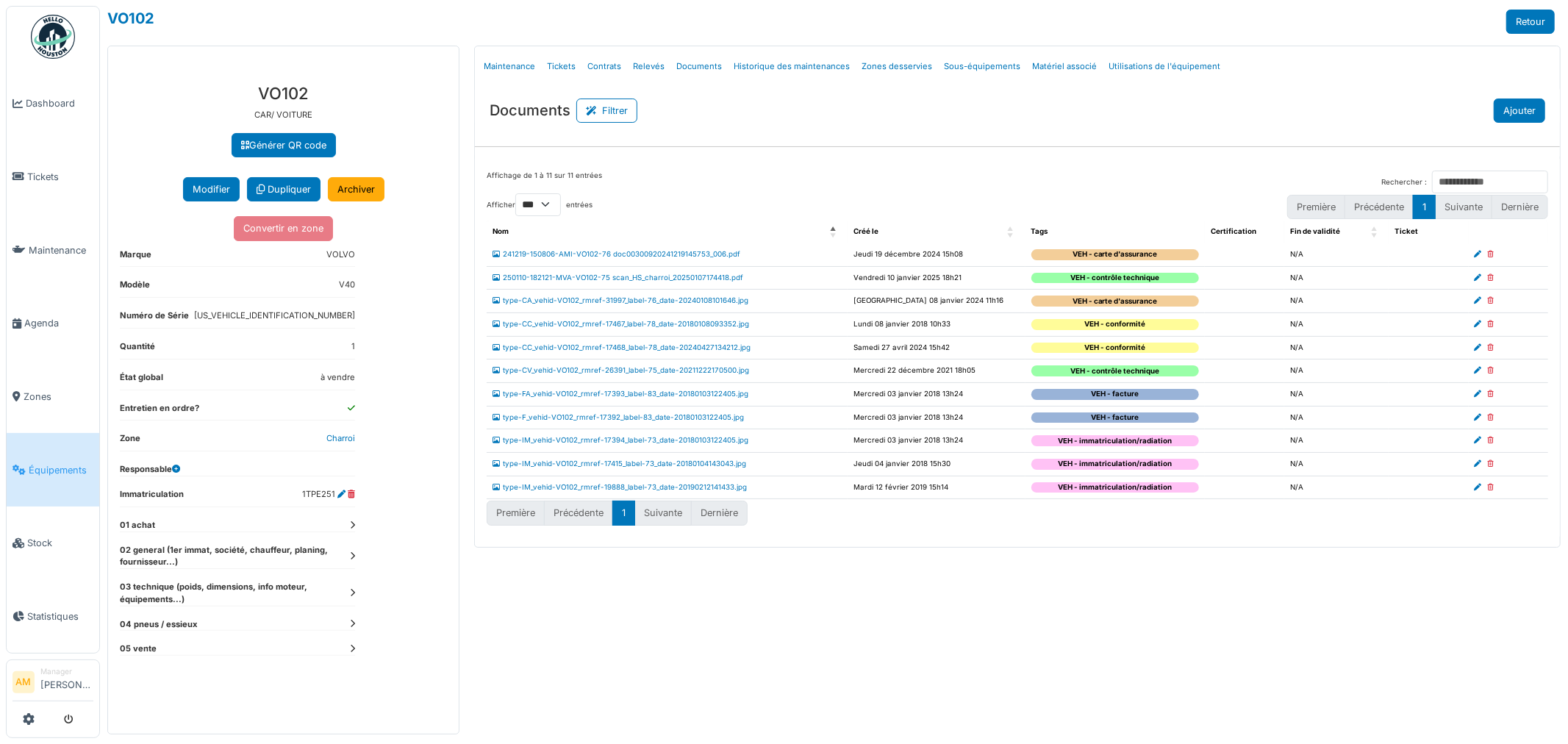
click at [1522, 121] on button "Ajouter" at bounding box center [1519, 110] width 52 height 24
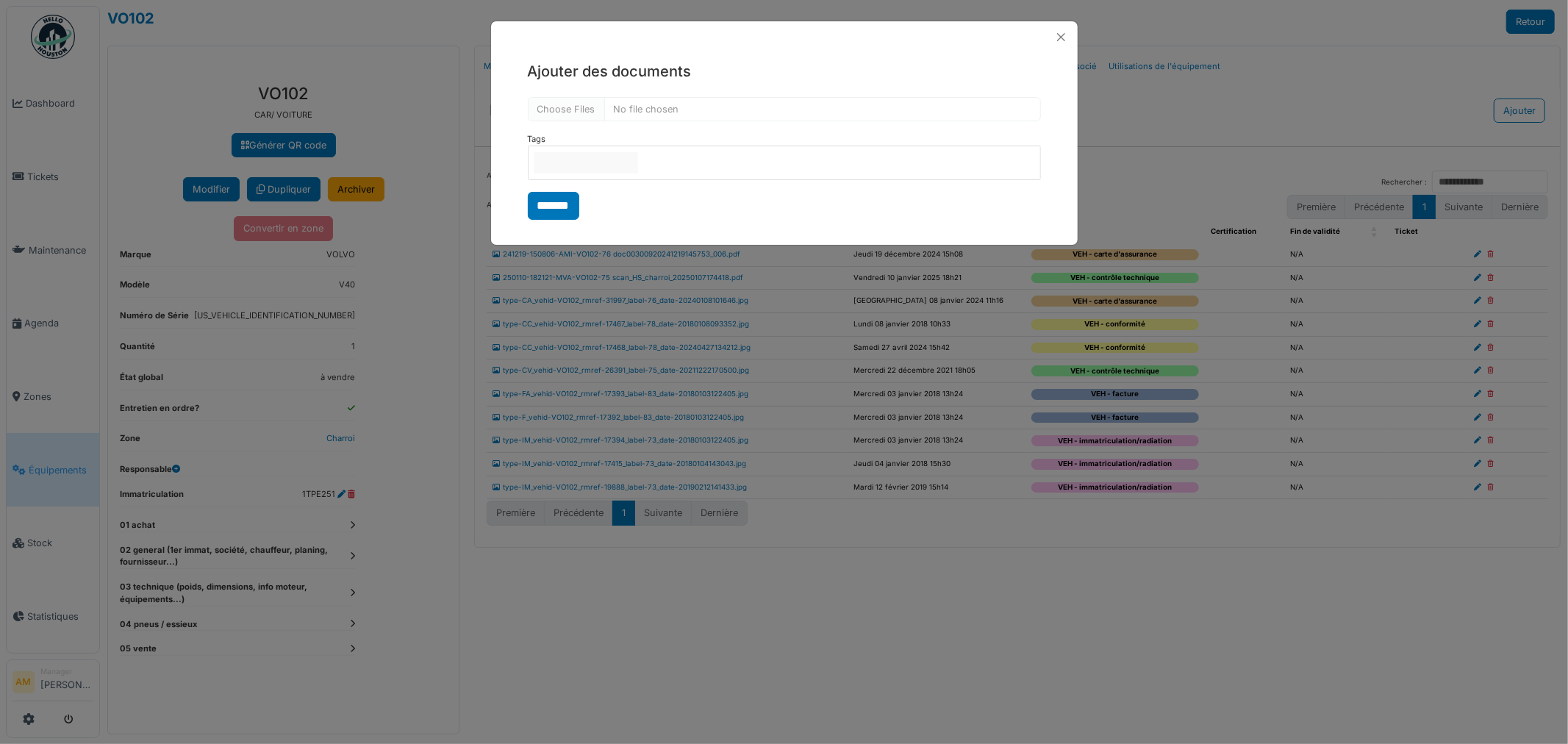
click at [680, 137] on div "Tags VEH - attestation VEH - autorisation VEH - carte d'assurance VEH - command…" at bounding box center [784, 163] width 513 height 58
click at [639, 168] on input "null" at bounding box center [585, 163] width 104 height 21
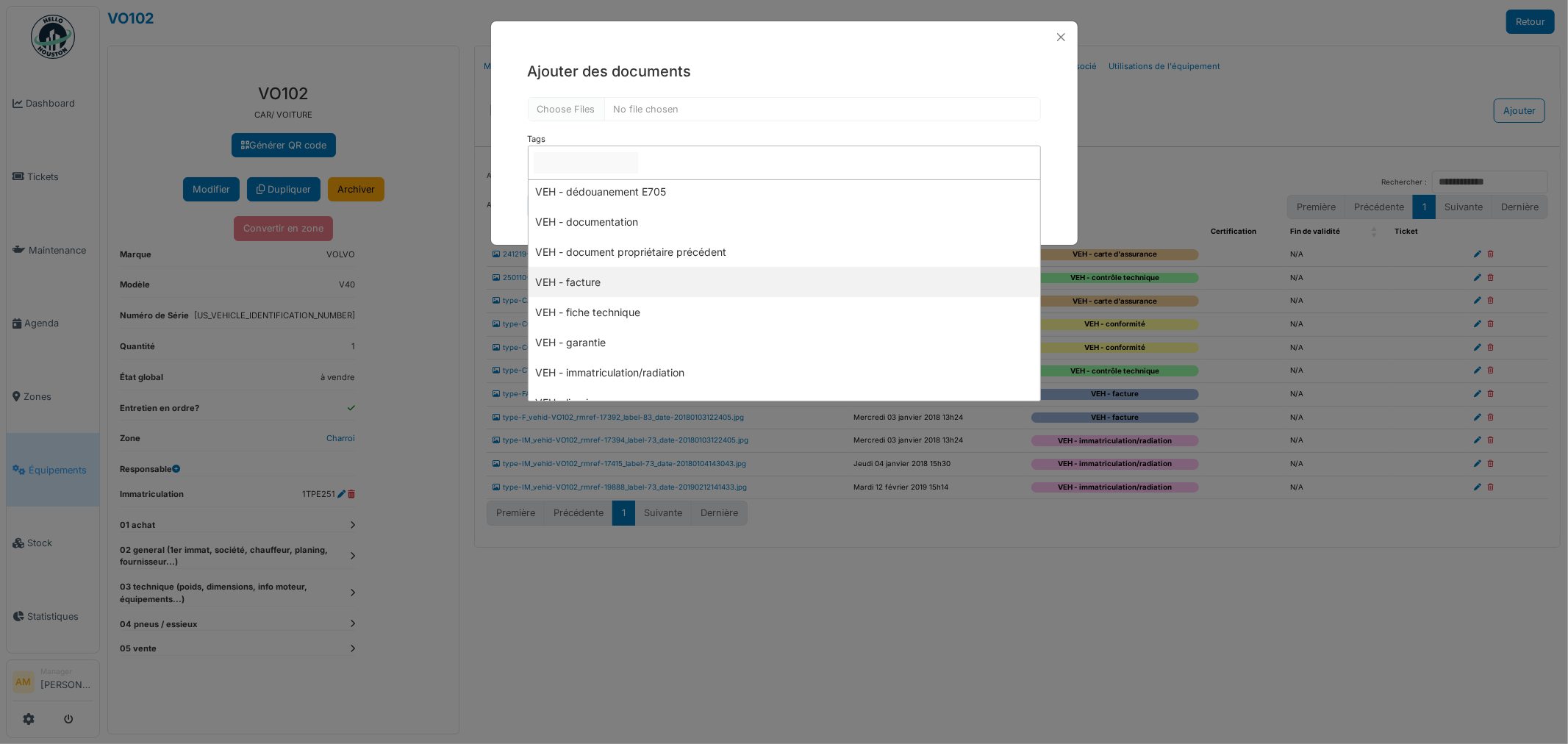
scroll to position [327, 0]
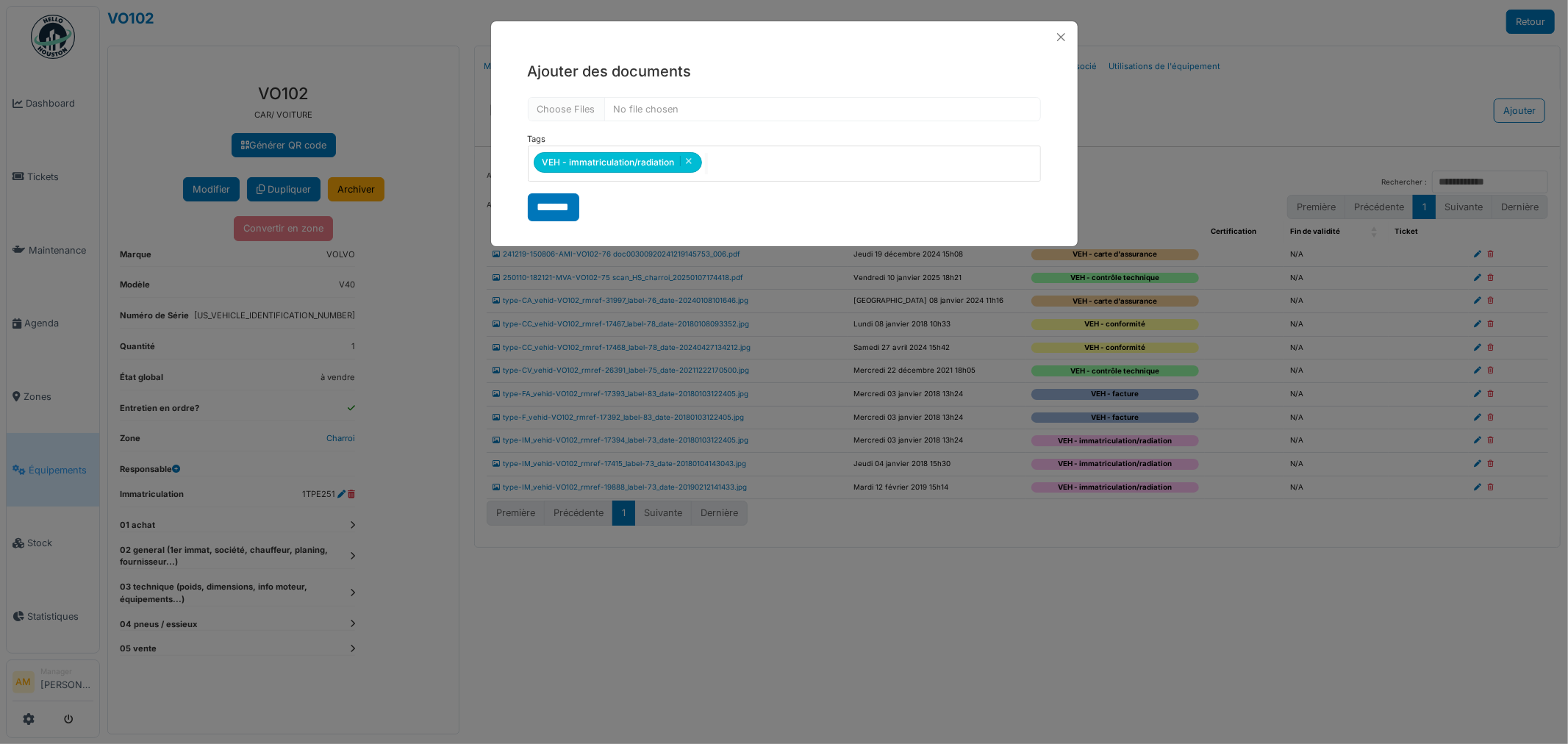
click at [496, 220] on div "**********" at bounding box center [784, 141] width 587 height 175
click at [547, 211] on input "*******" at bounding box center [553, 207] width 52 height 28
click at [647, 111] on input "file" at bounding box center [784, 109] width 513 height 24
type input "**********"
click at [544, 207] on input "*******" at bounding box center [553, 207] width 52 height 28
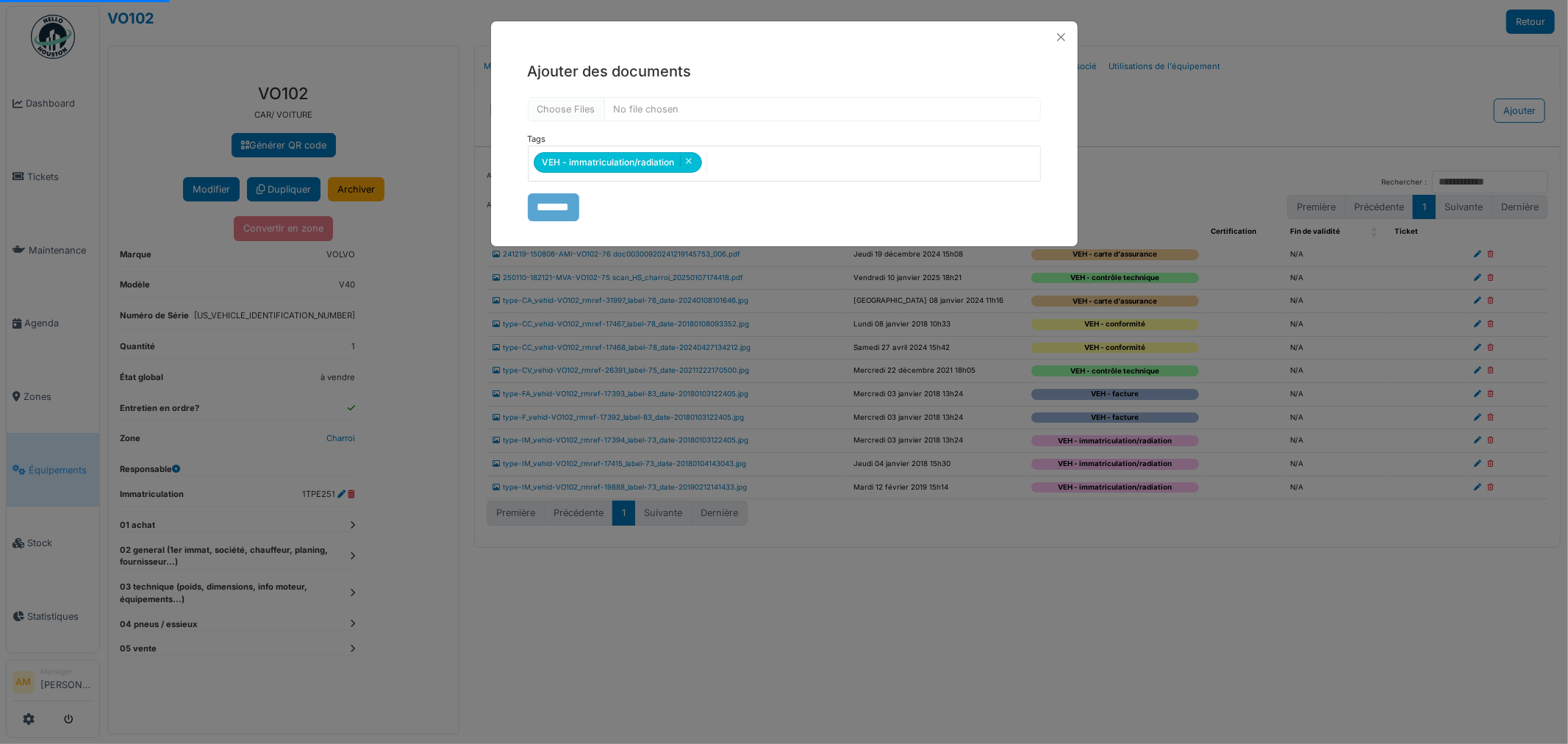
select select "***"
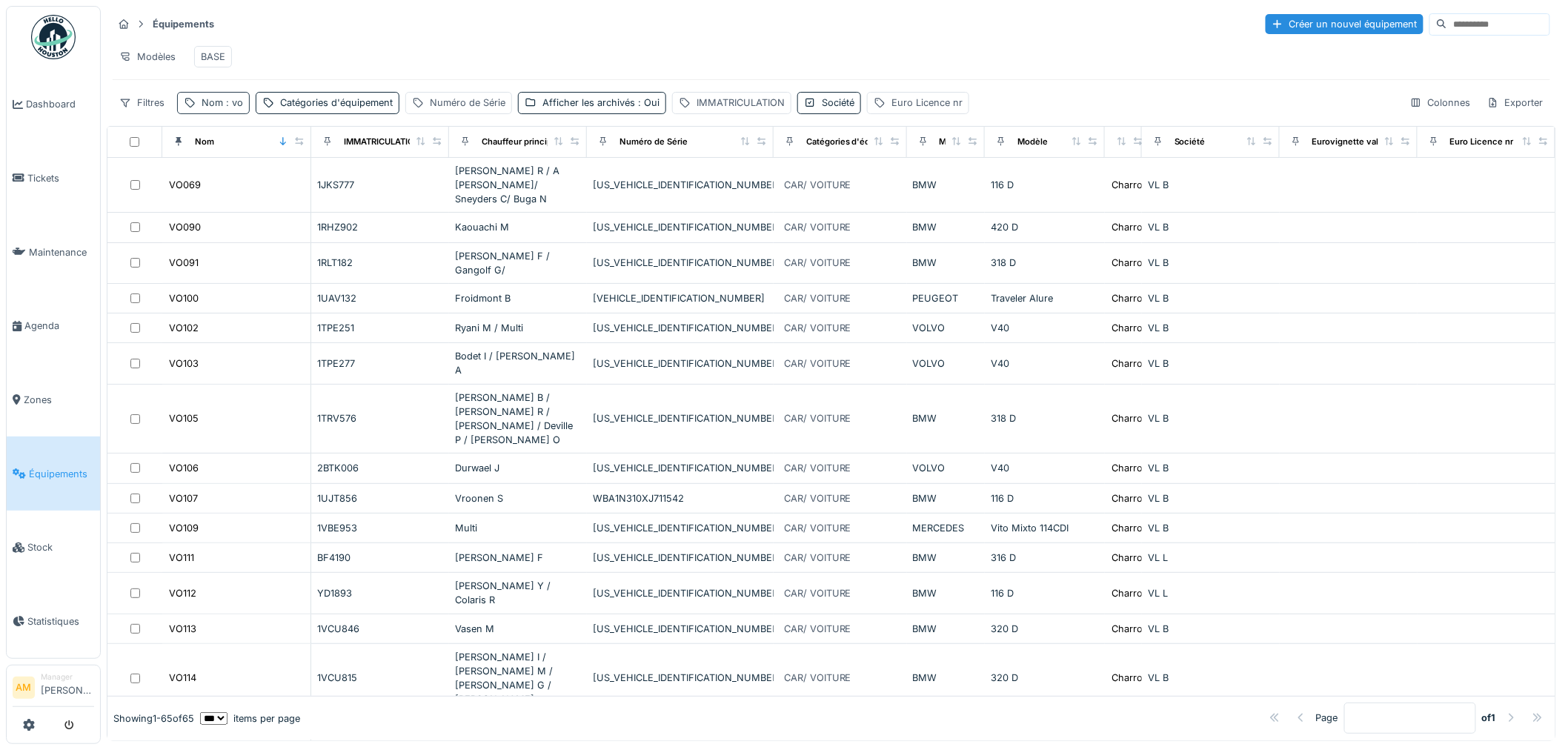
click at [224, 108] on span ": vo" at bounding box center [233, 103] width 20 height 11
drag, startPoint x: 212, startPoint y: 190, endPoint x: 85, endPoint y: 193, distance: 127.0
click at [85, 193] on body "Dashboard Tickets Maintenance [GEOGRAPHIC_DATA] Zones Équipements Stock Statist…" at bounding box center [784, 375] width 1568 height 750
type input "*****"
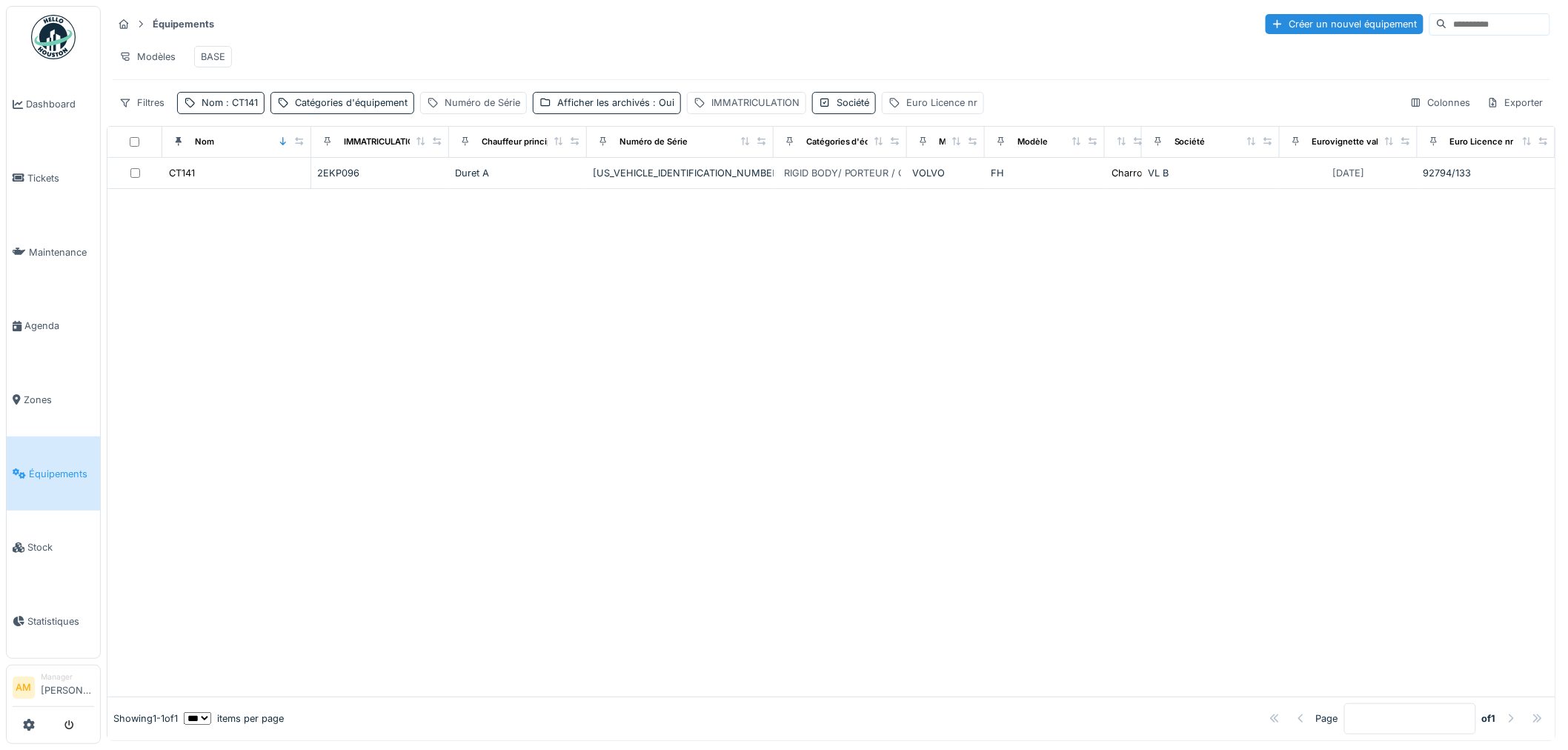
drag, startPoint x: 825, startPoint y: 367, endPoint x: 759, endPoint y: 363, distance: 66.1
click at [825, 367] on div at bounding box center [831, 443] width 1448 height 508
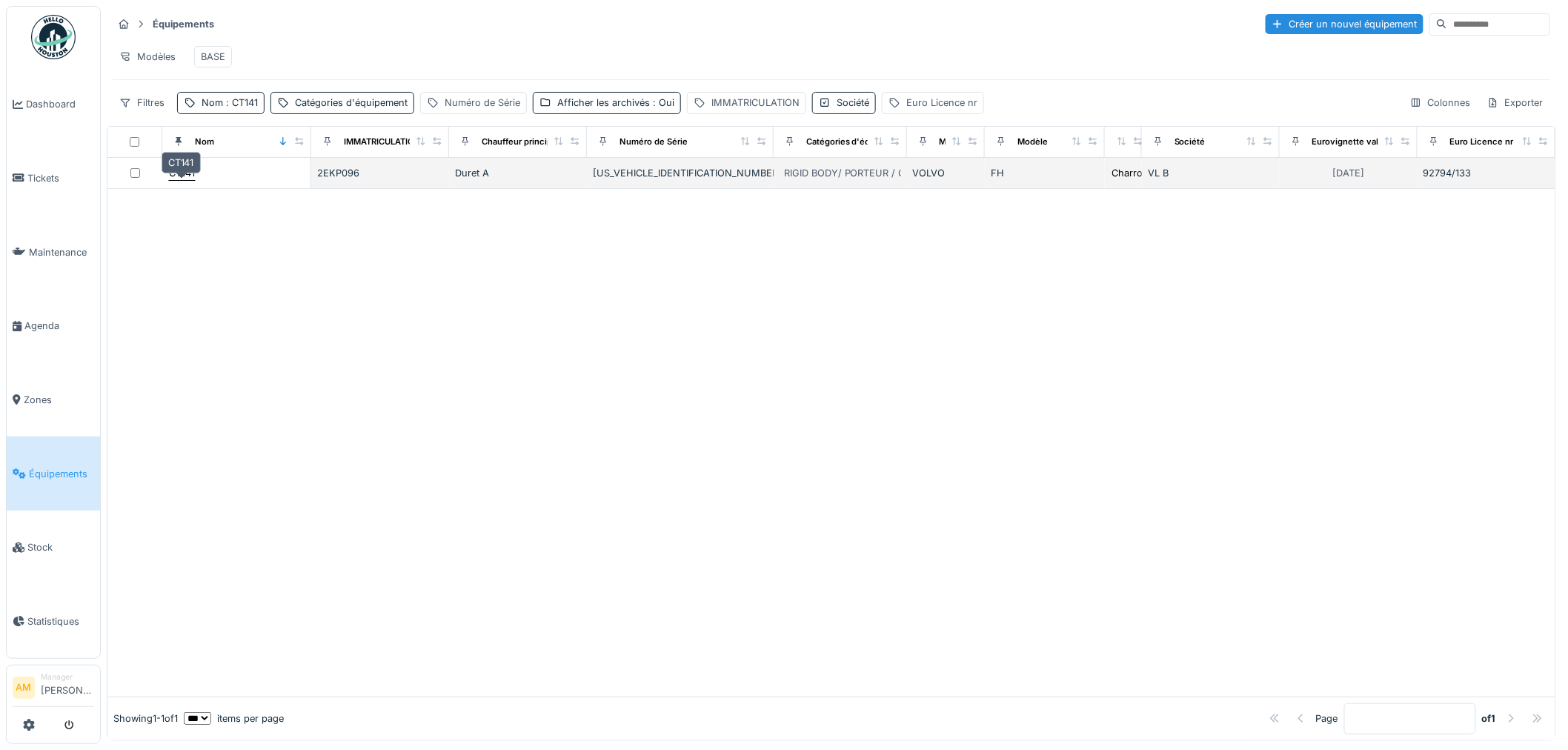
click at [168, 179] on div "CT141" at bounding box center [182, 173] width 27 height 16
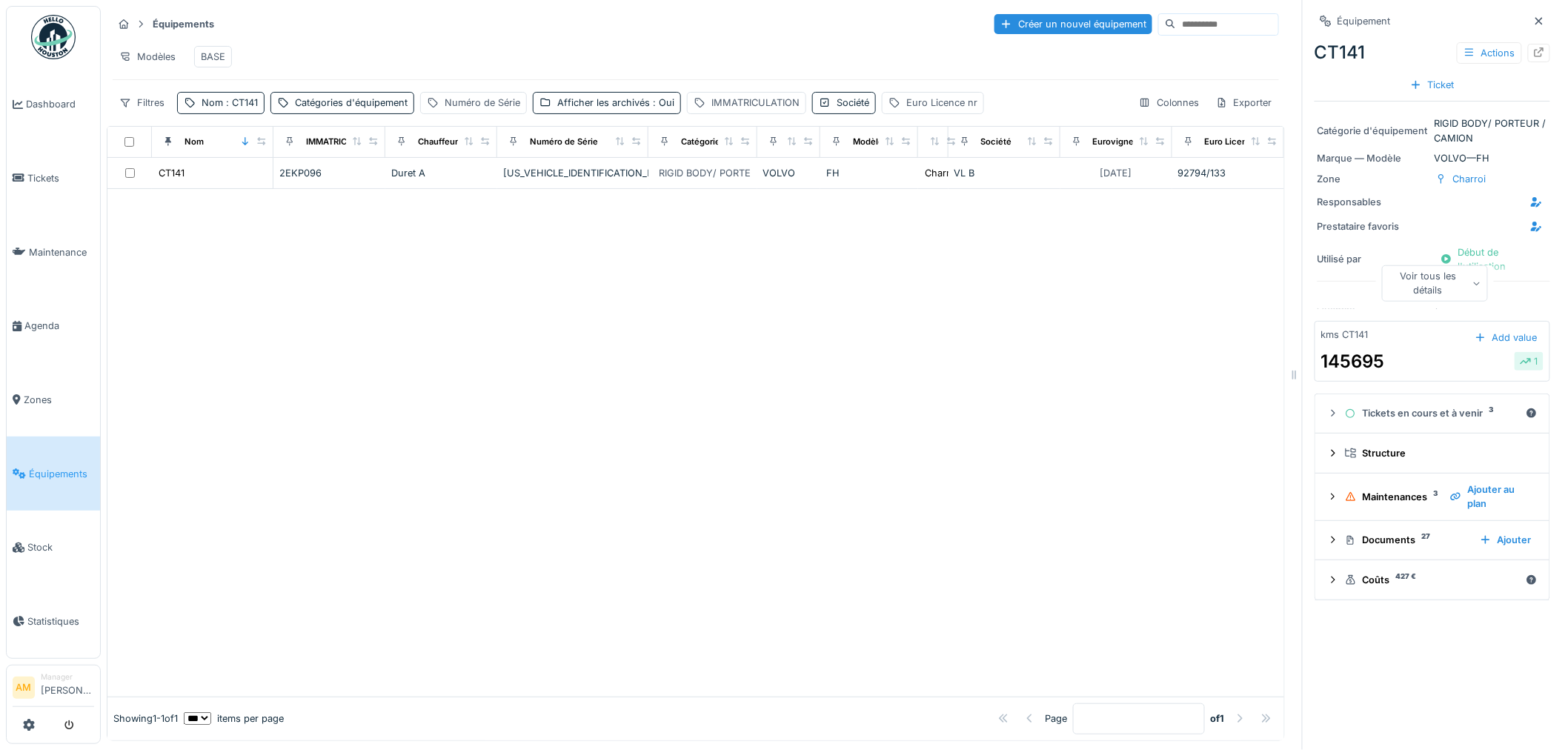
scroll to position [12, 0]
click at [1327, 533] on div at bounding box center [1333, 539] width 12 height 14
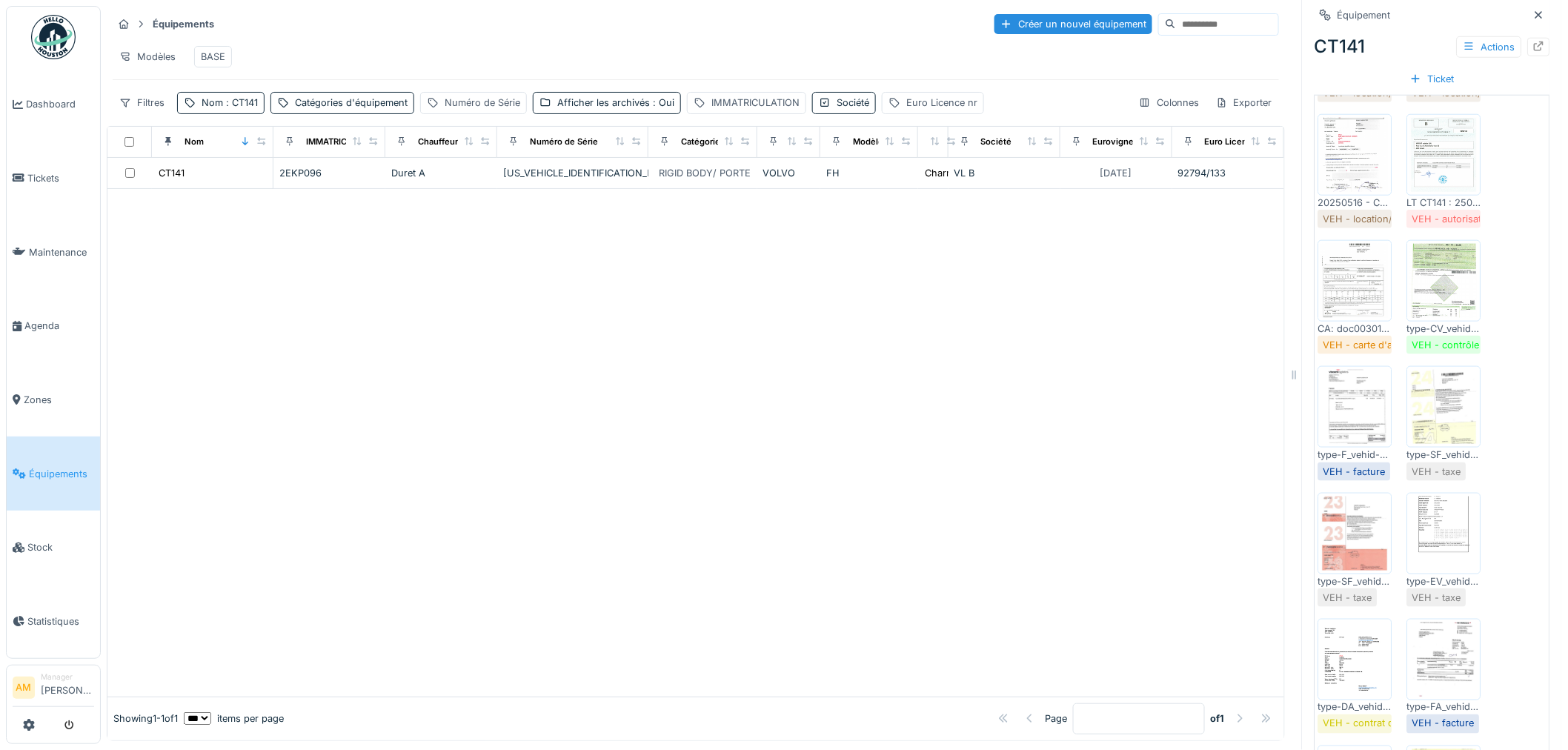
scroll to position [576, 0]
click at [1339, 530] on img at bounding box center [1355, 532] width 66 height 74
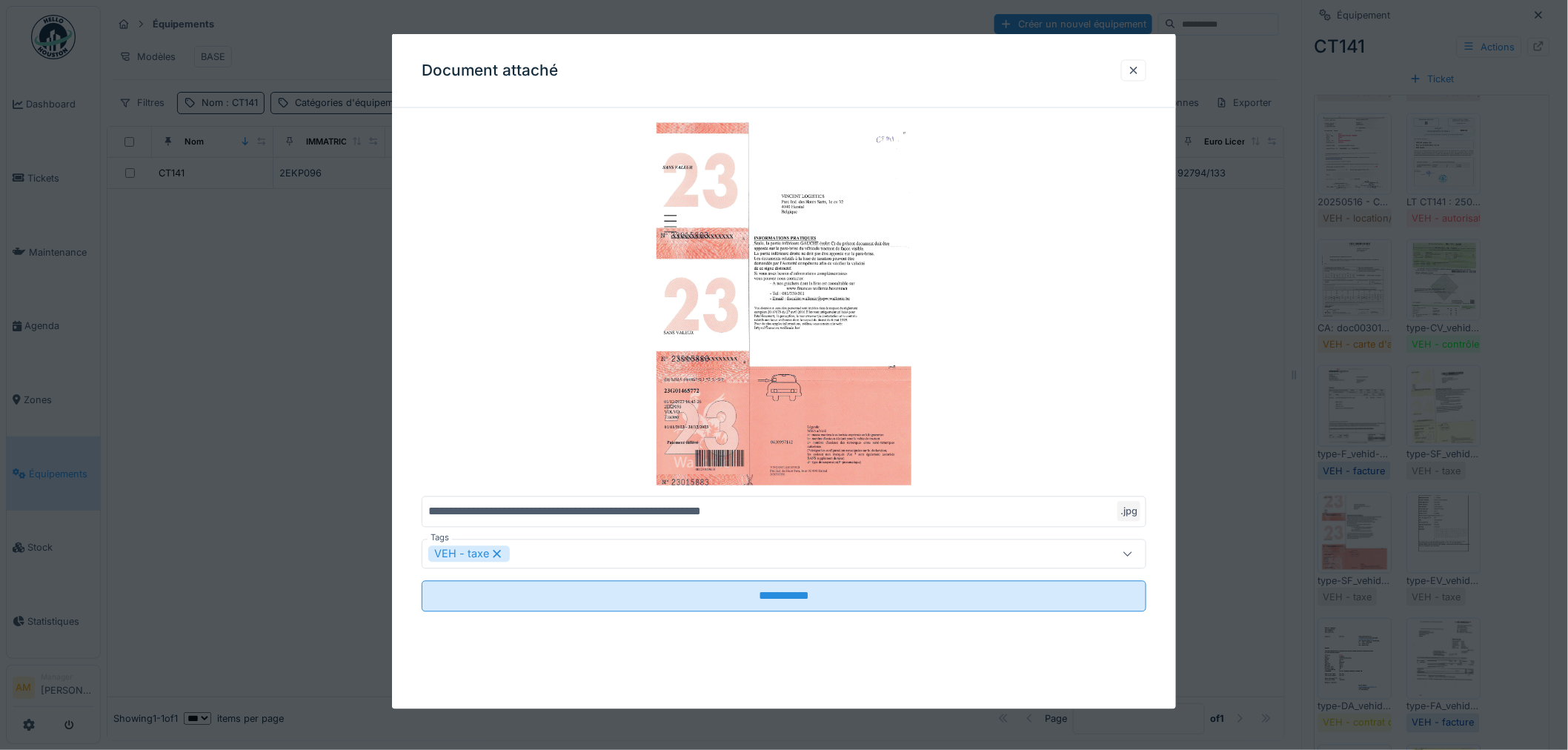
click at [1433, 394] on div at bounding box center [784, 375] width 1568 height 750
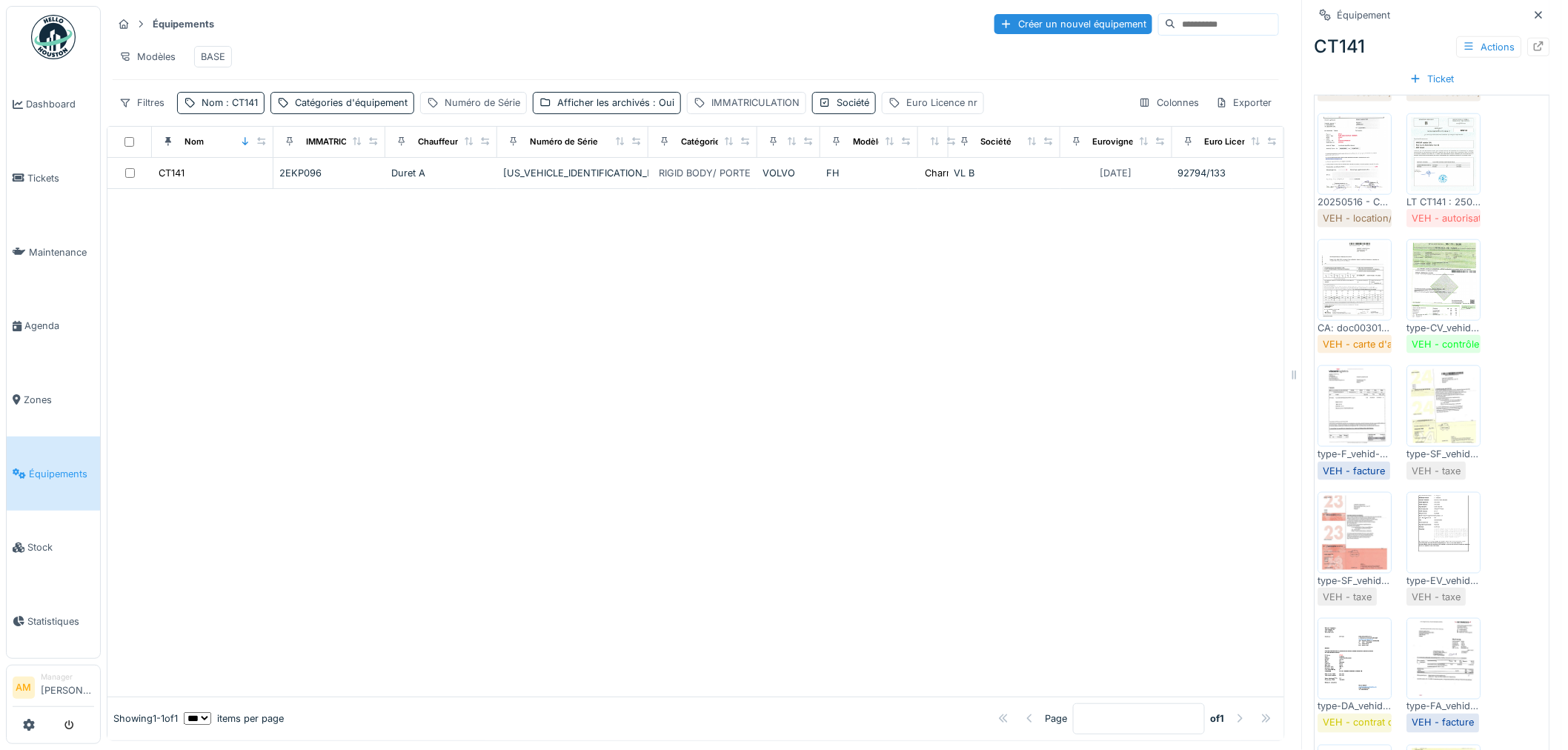
click at [1433, 394] on img at bounding box center [1444, 406] width 66 height 74
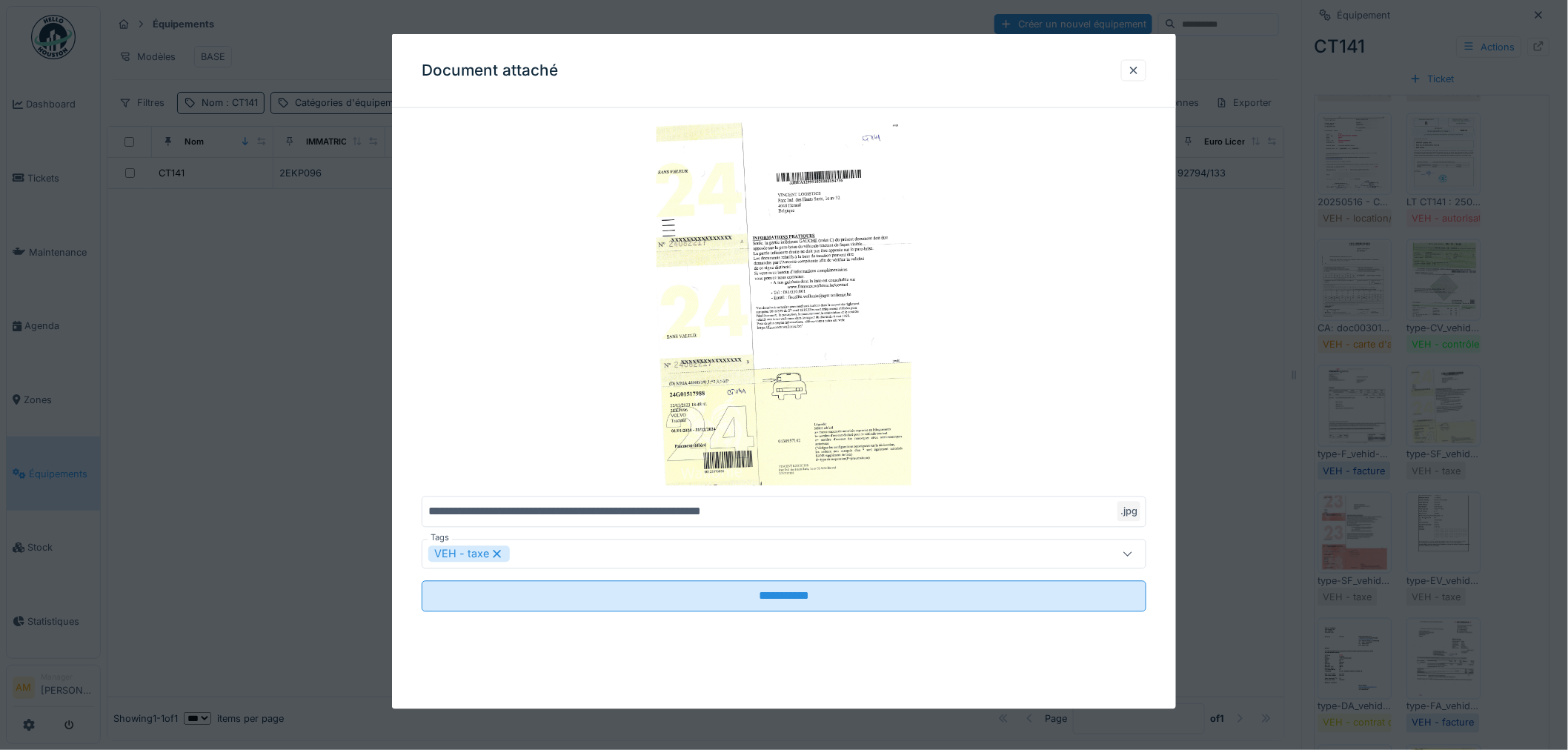
click at [1433, 395] on div at bounding box center [784, 375] width 1568 height 750
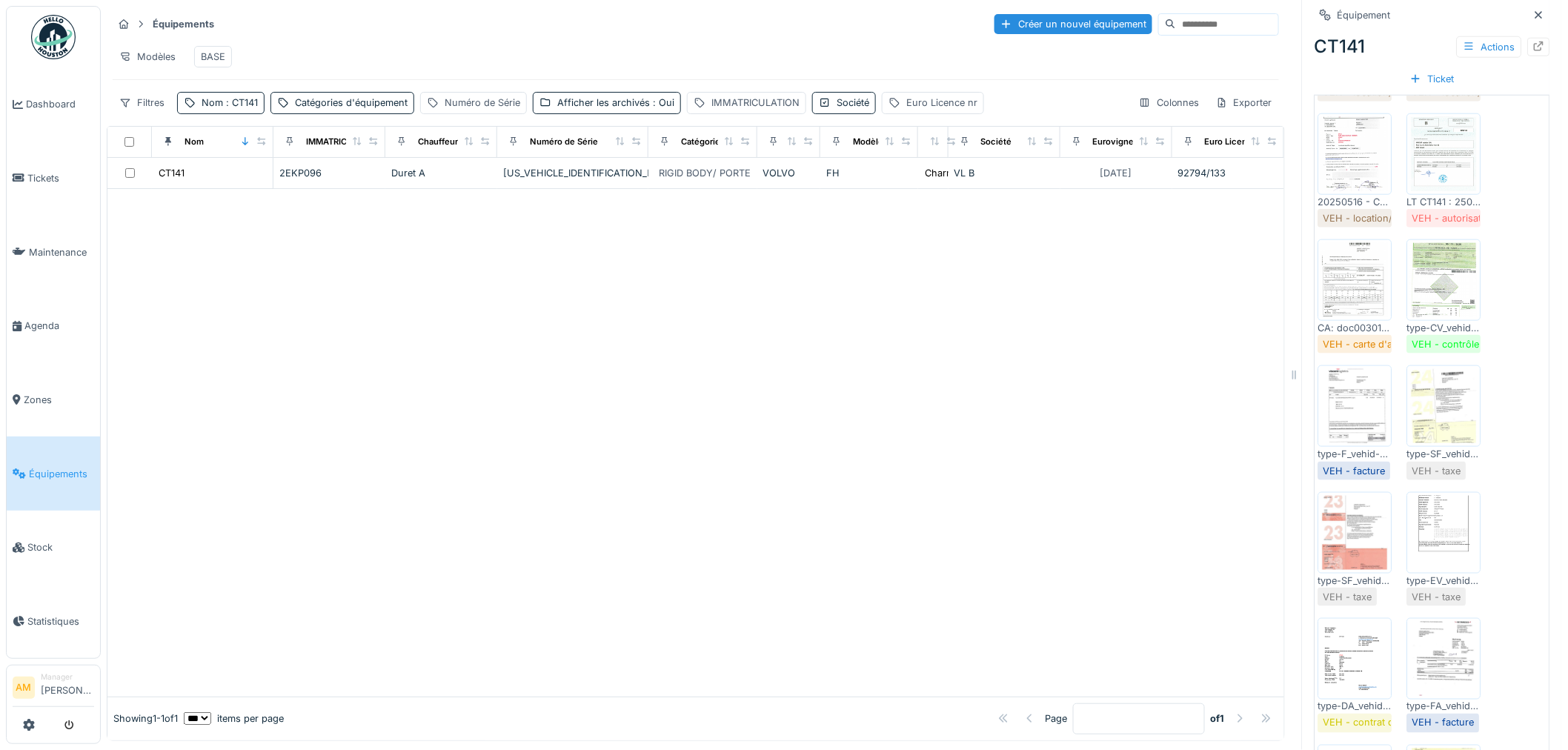
drag, startPoint x: 865, startPoint y: 482, endPoint x: 863, endPoint y: 471, distance: 11.2
click at [867, 482] on div at bounding box center [696, 443] width 1177 height 508
click at [1437, 412] on img at bounding box center [1444, 406] width 66 height 74
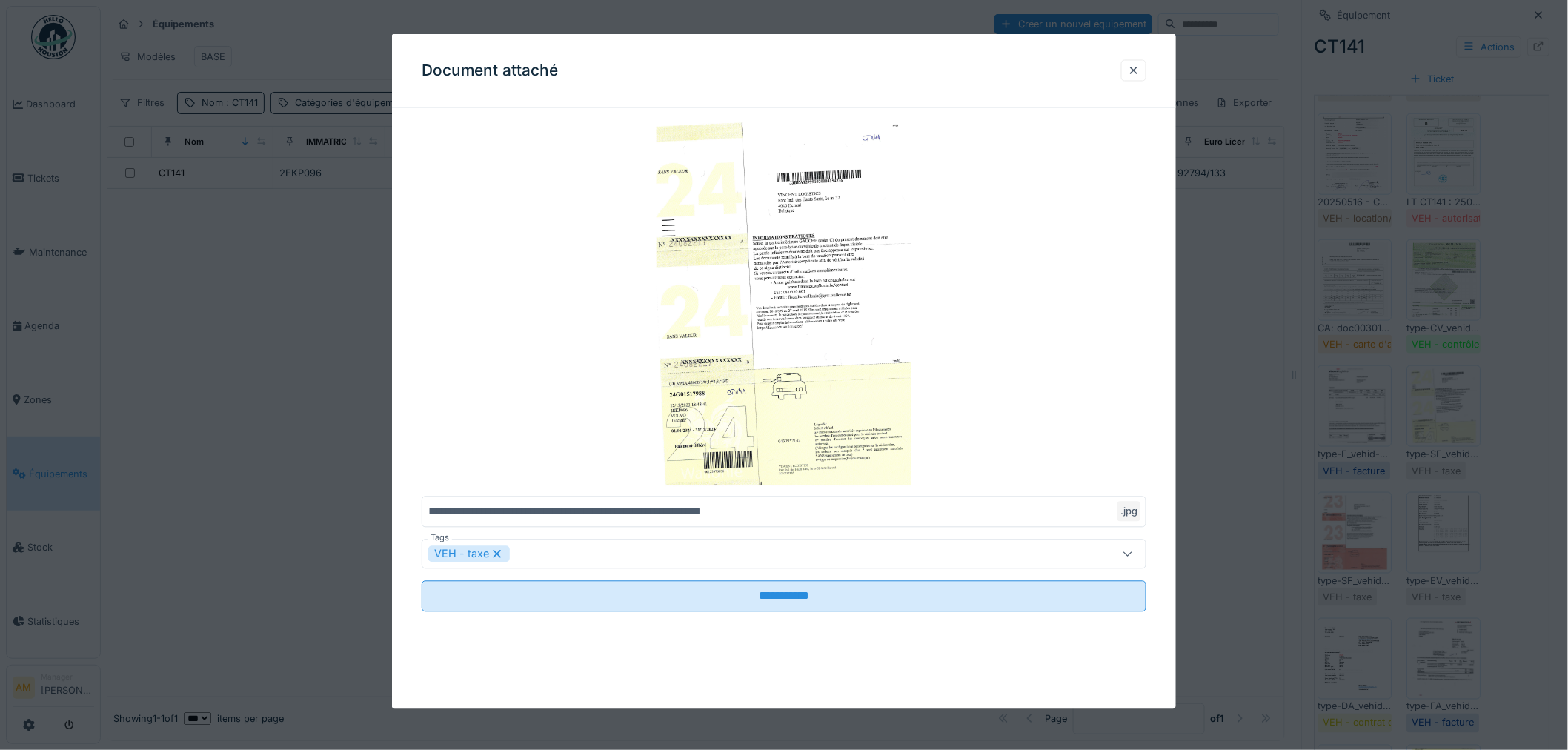
click at [1431, 412] on div at bounding box center [784, 375] width 1568 height 750
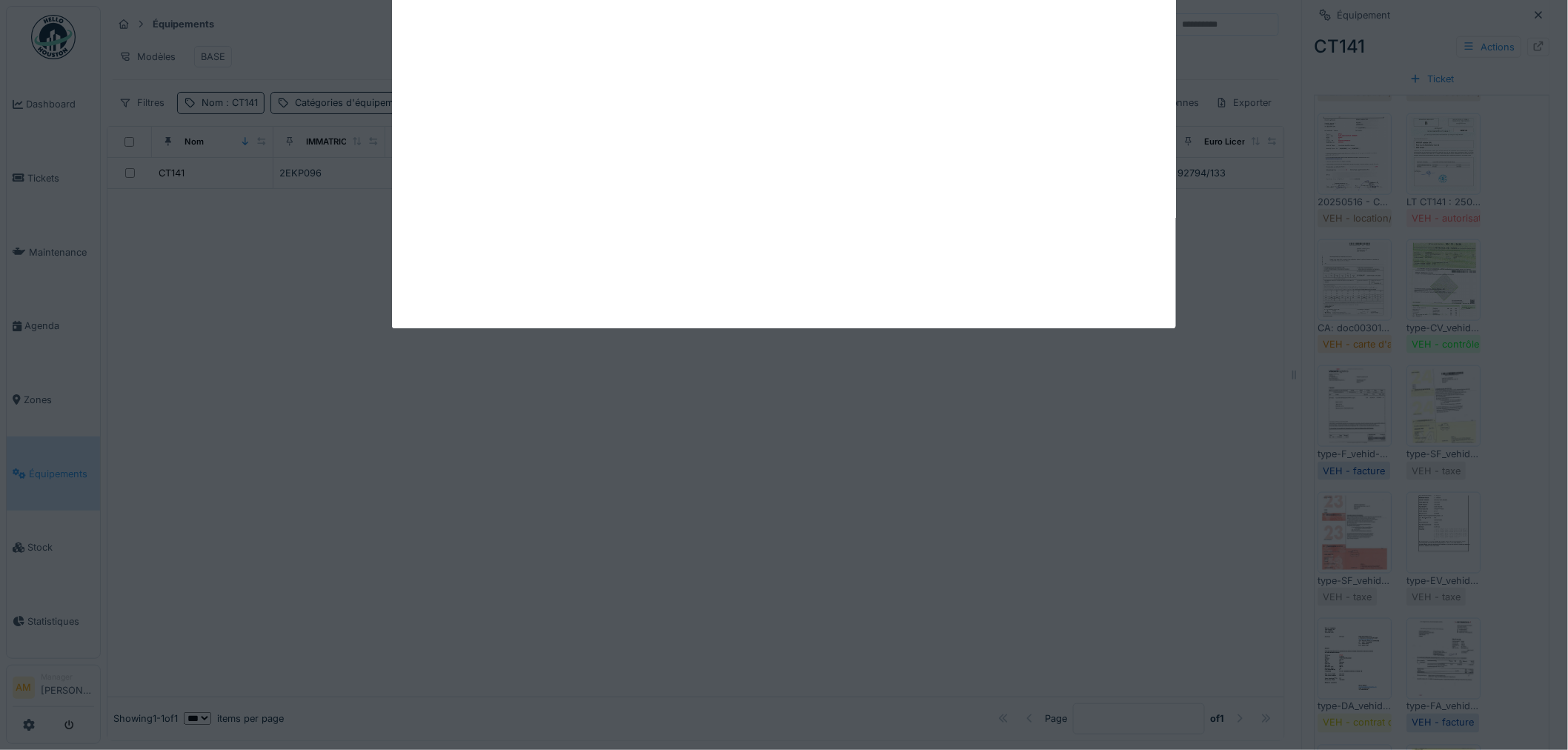
drag, startPoint x: 363, startPoint y: 359, endPoint x: 369, endPoint y: 350, distance: 10.8
click at [367, 354] on div at bounding box center [696, 443] width 1177 height 508
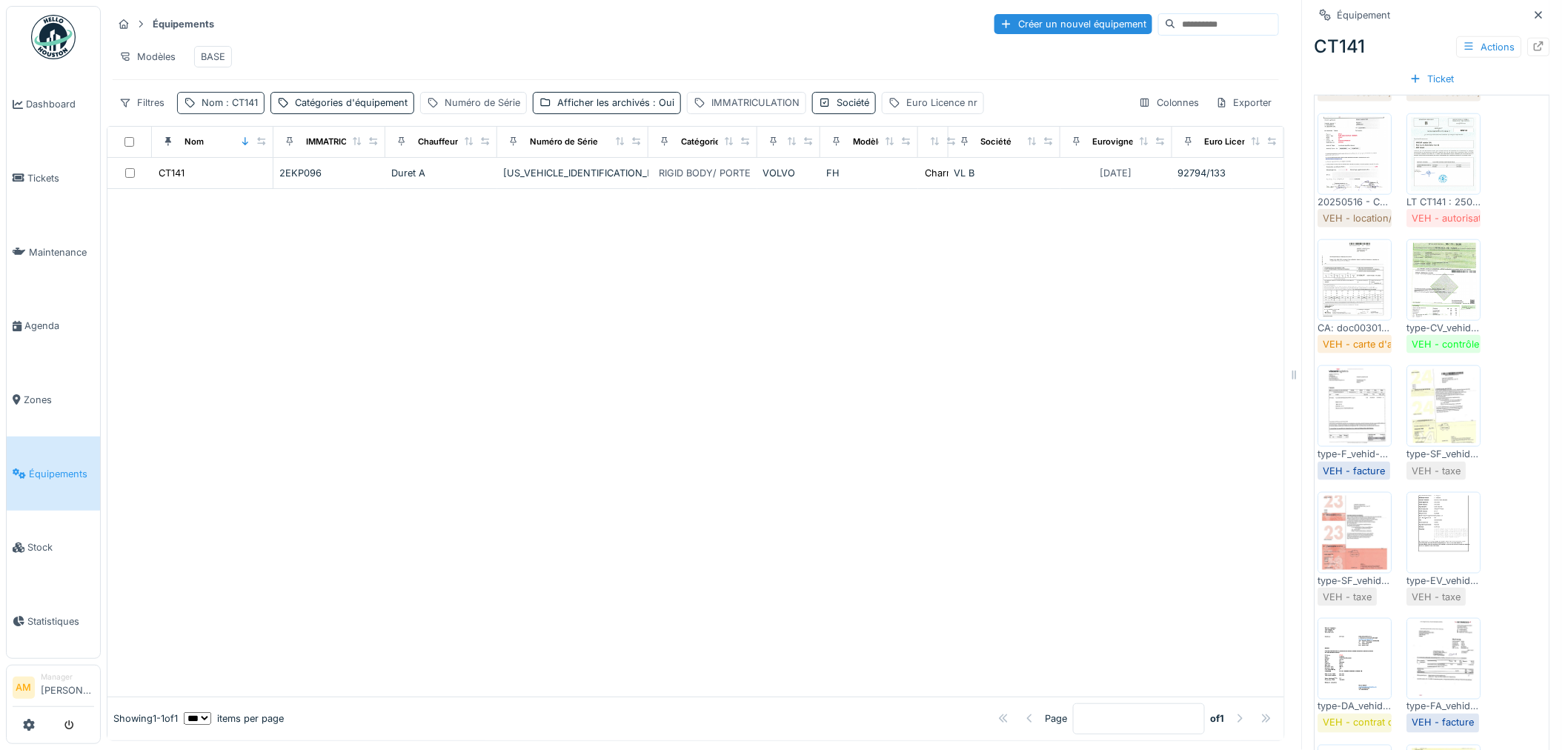
click at [243, 104] on span ": CT141" at bounding box center [240, 103] width 35 height 11
click at [245, 104] on span ": CT141" at bounding box center [240, 103] width 35 height 11
click at [246, 103] on span ": CT141" at bounding box center [240, 103] width 35 height 11
click at [247, 103] on span ": CT141" at bounding box center [240, 103] width 35 height 11
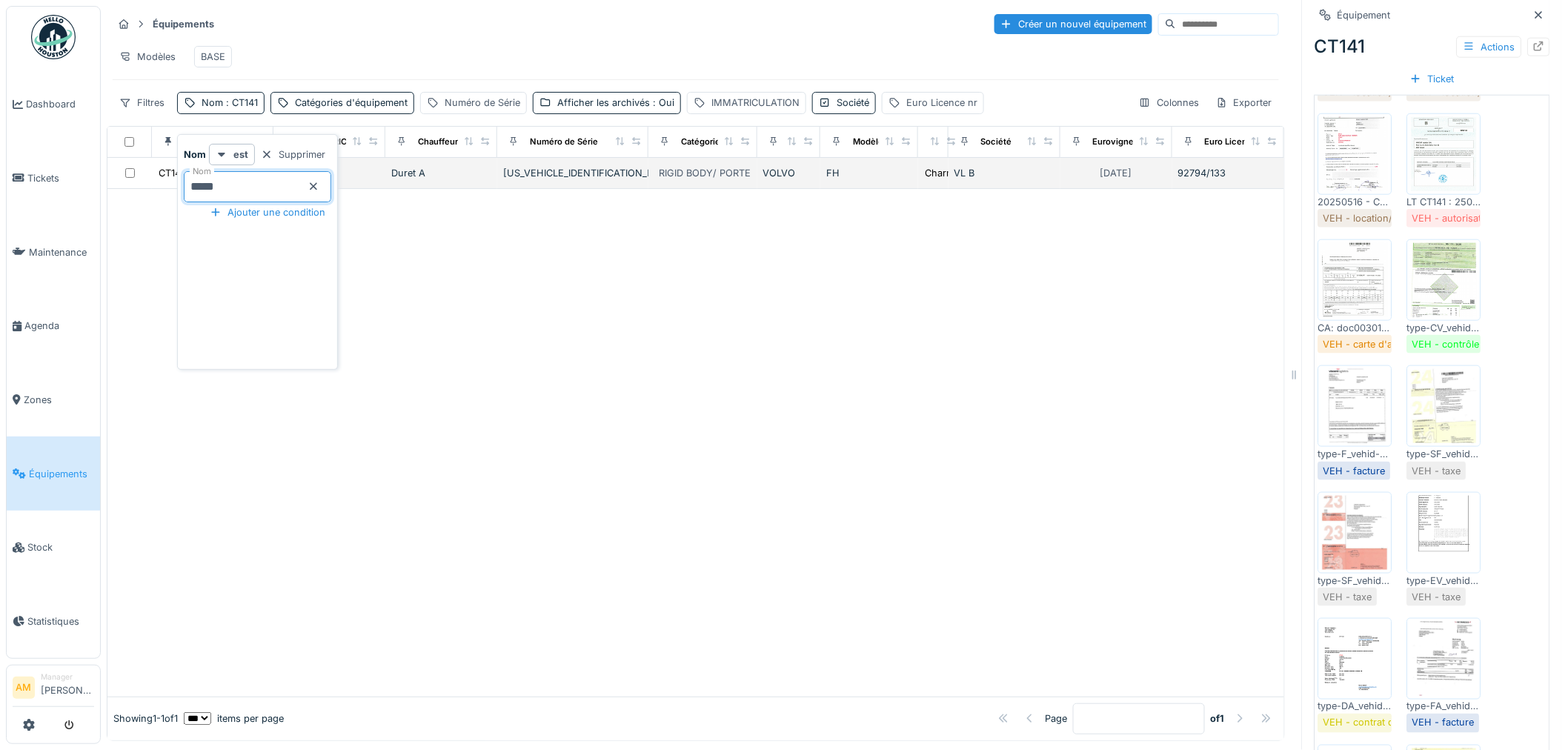
drag, startPoint x: 238, startPoint y: 186, endPoint x: 154, endPoint y: 184, distance: 84.0
click at [159, 185] on body "Dashboard Tickets Maintenance [GEOGRAPHIC_DATA] Zones Équipements Stock Statist…" at bounding box center [784, 375] width 1568 height 750
type input "***"
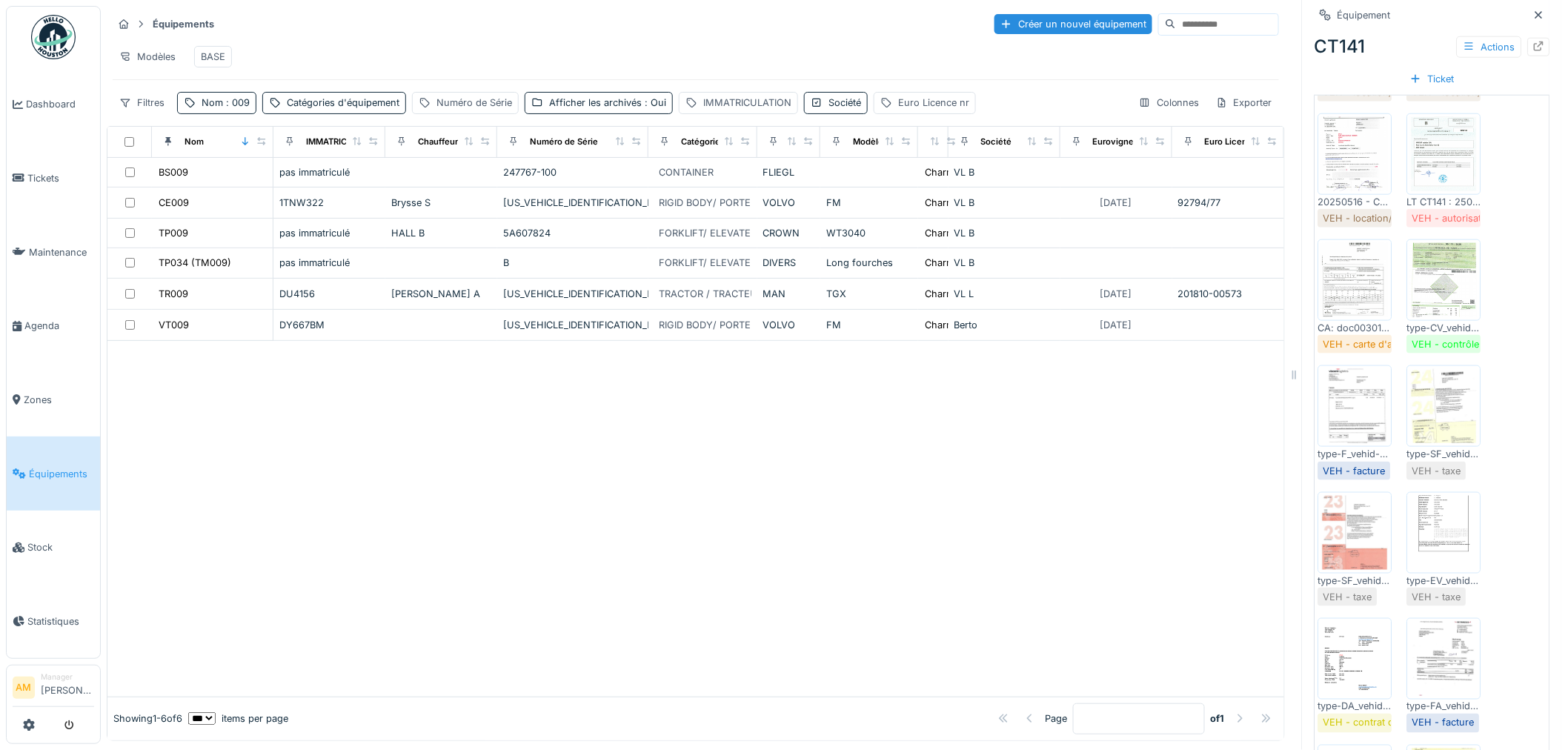
click at [371, 489] on div at bounding box center [696, 518] width 1177 height 356
click at [1533, 11] on icon at bounding box center [1539, 15] width 12 height 10
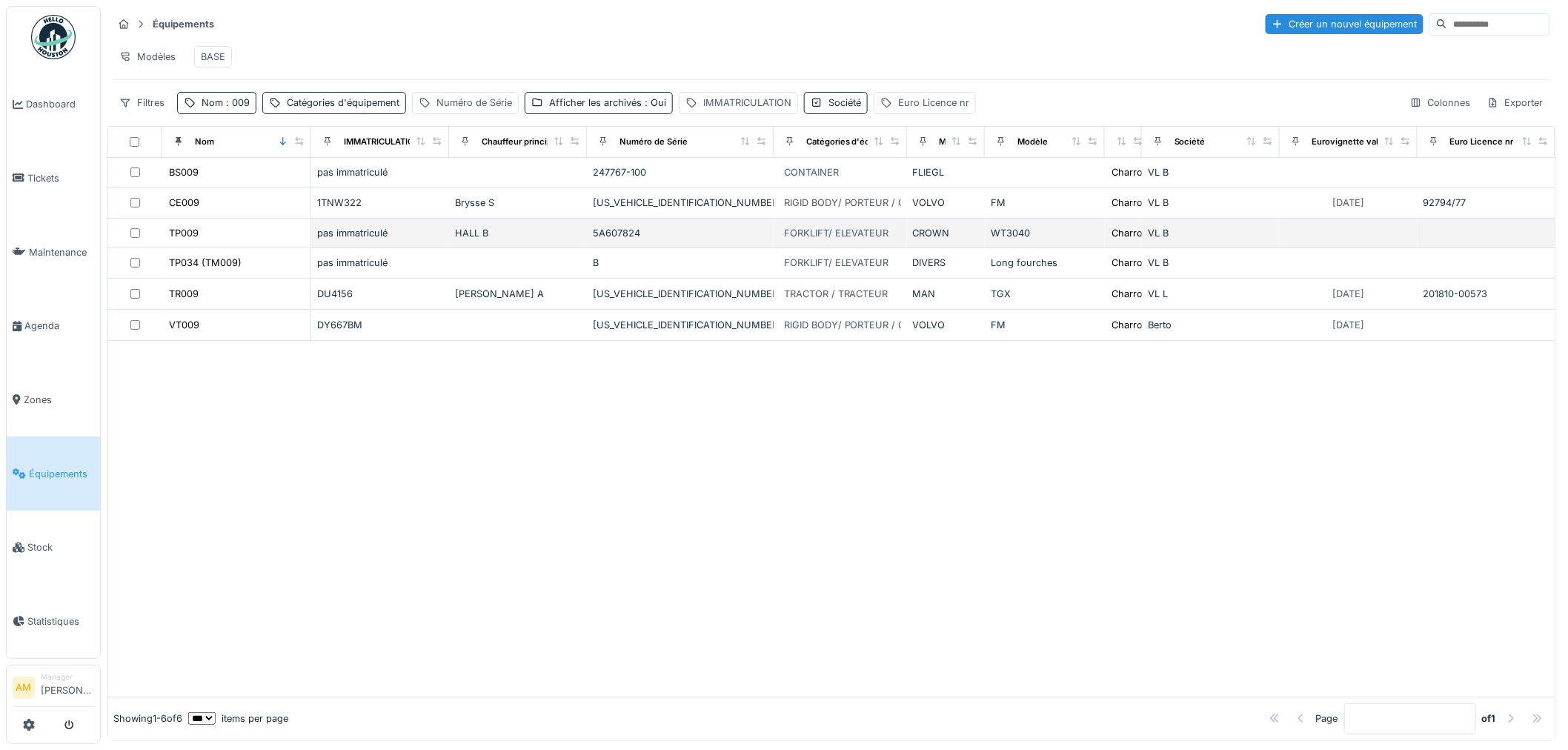
scroll to position [9, 0]
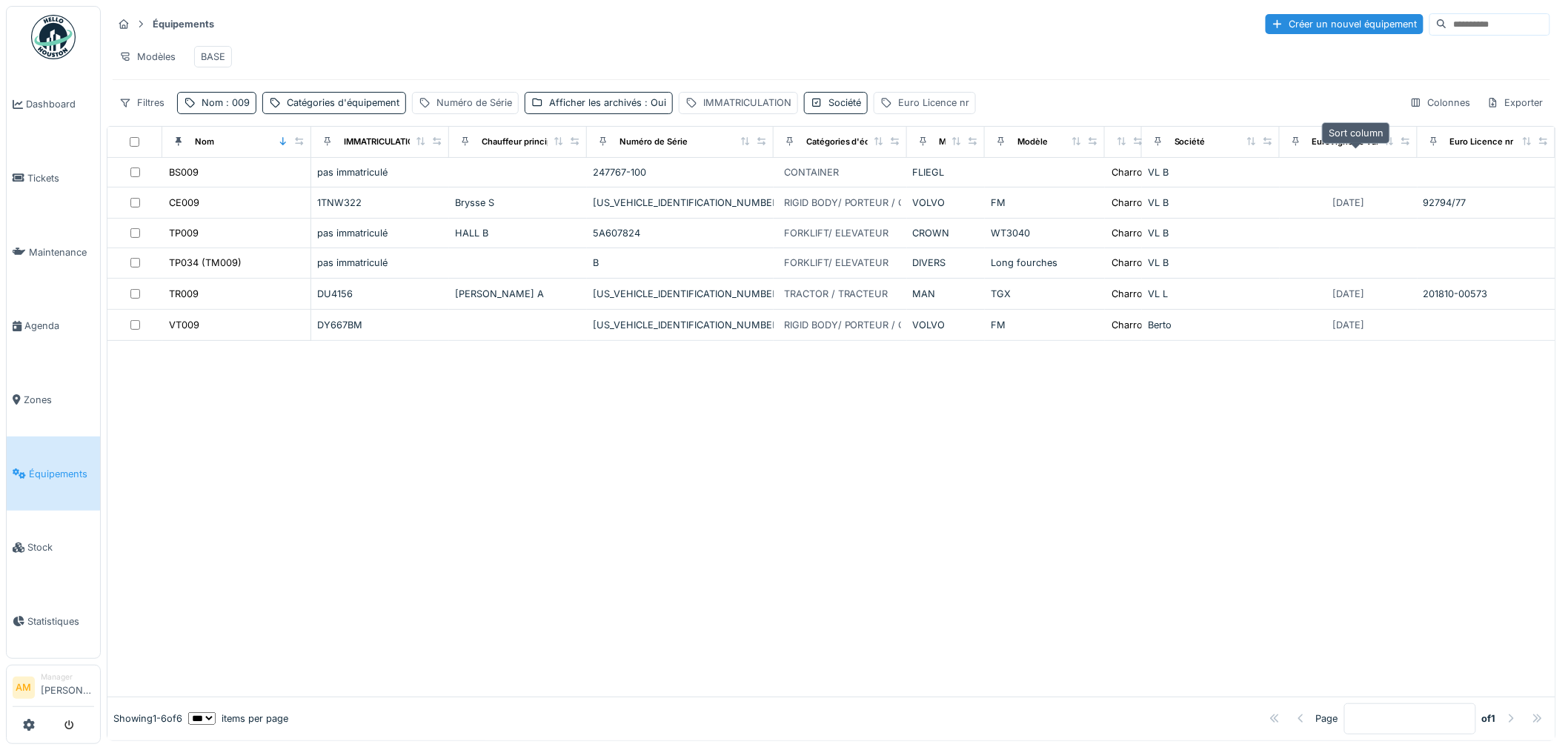
click at [1384, 144] on icon at bounding box center [1388, 140] width 8 height 8
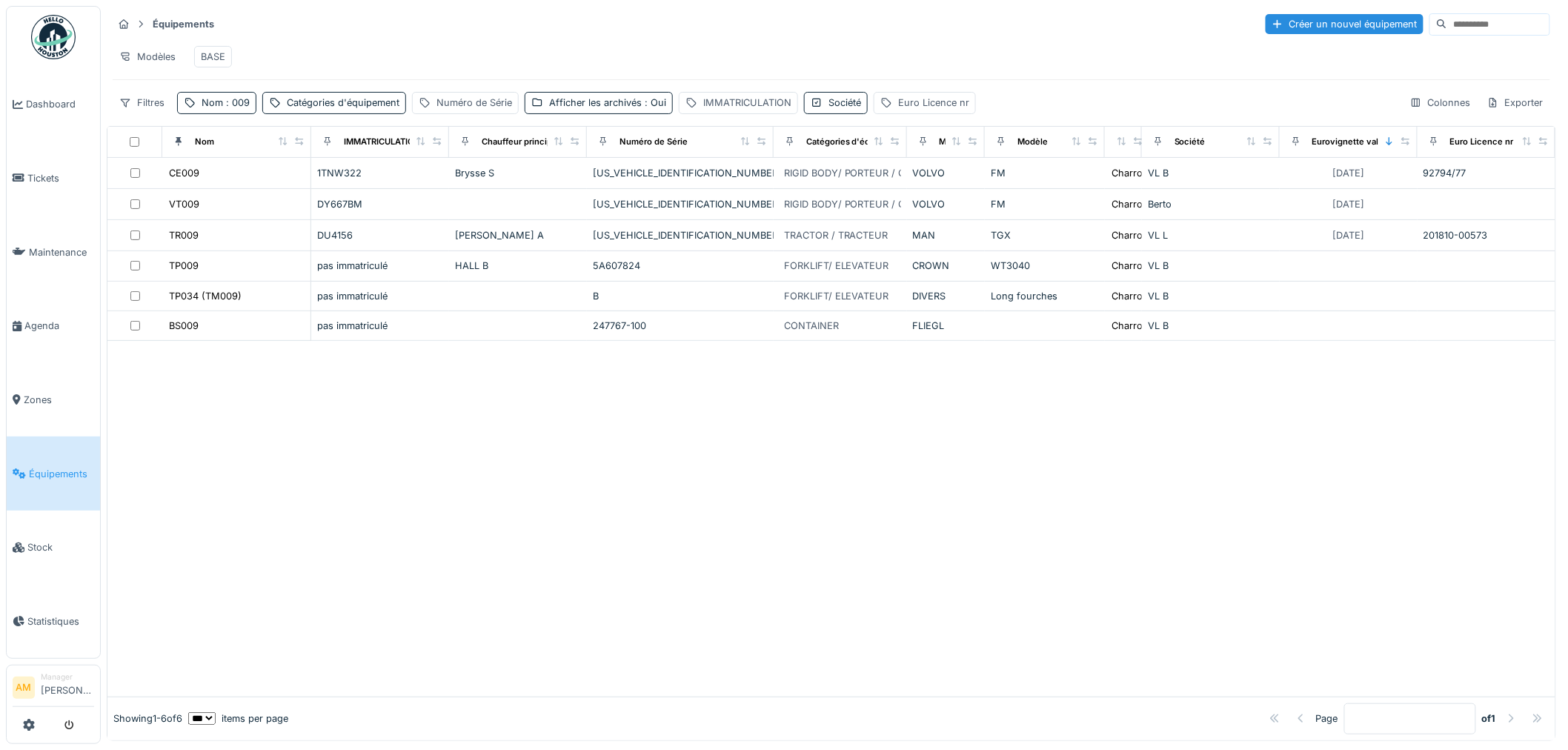
drag, startPoint x: 243, startPoint y: 102, endPoint x: 242, endPoint y: 122, distance: 20.0
click at [243, 103] on span ": 009" at bounding box center [236, 103] width 26 height 11
drag, startPoint x: 231, startPoint y: 176, endPoint x: 103, endPoint y: 179, distance: 128.0
click at [105, 181] on body "Dashboard Tickets Maintenance [GEOGRAPHIC_DATA] Zones Équipements Stock Statist…" at bounding box center [784, 375] width 1568 height 750
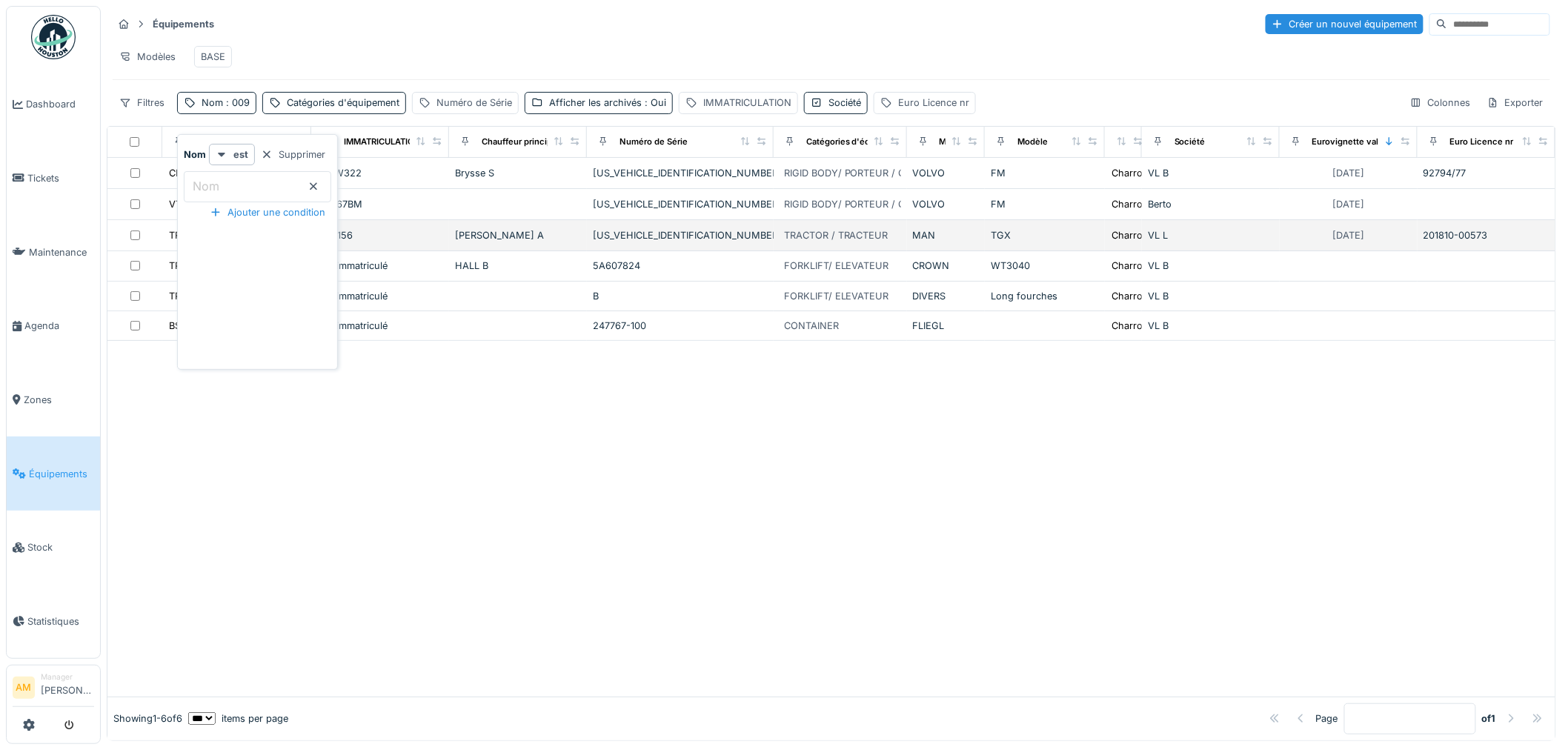
drag, startPoint x: 514, startPoint y: 464, endPoint x: 560, endPoint y: 242, distance: 226.7
click at [513, 449] on div at bounding box center [831, 518] width 1448 height 356
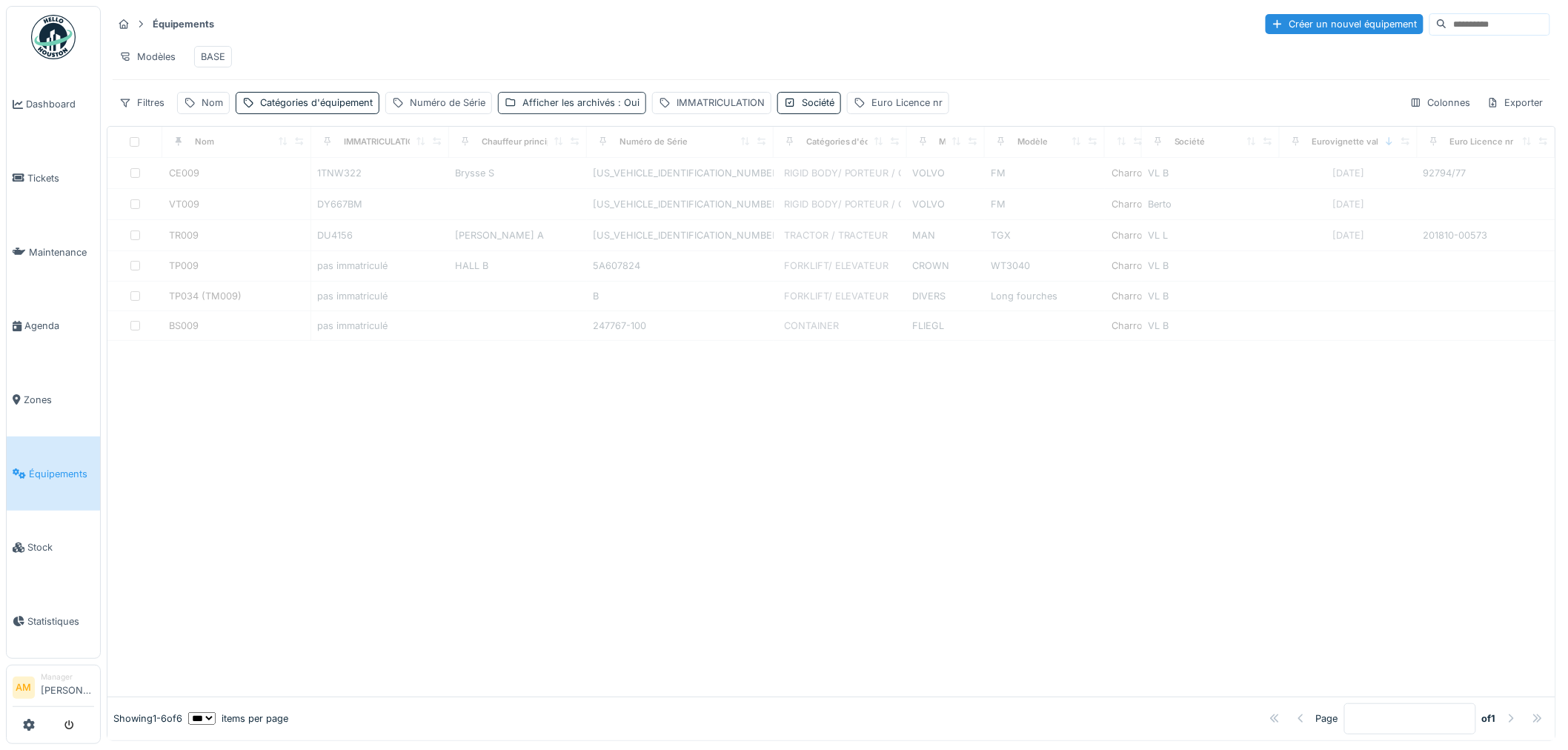
drag, startPoint x: 617, startPoint y: 114, endPoint x: 586, endPoint y: 103, distance: 32.9
click at [616, 113] on div "Afficher les archivés : Oui" at bounding box center [572, 103] width 148 height 21
click at [514, 179] on icon at bounding box center [511, 183] width 9 height 8
click at [802, 107] on div "Société" at bounding box center [817, 103] width 32 height 14
click at [835, 177] on div "Société" at bounding box center [818, 186] width 58 height 17
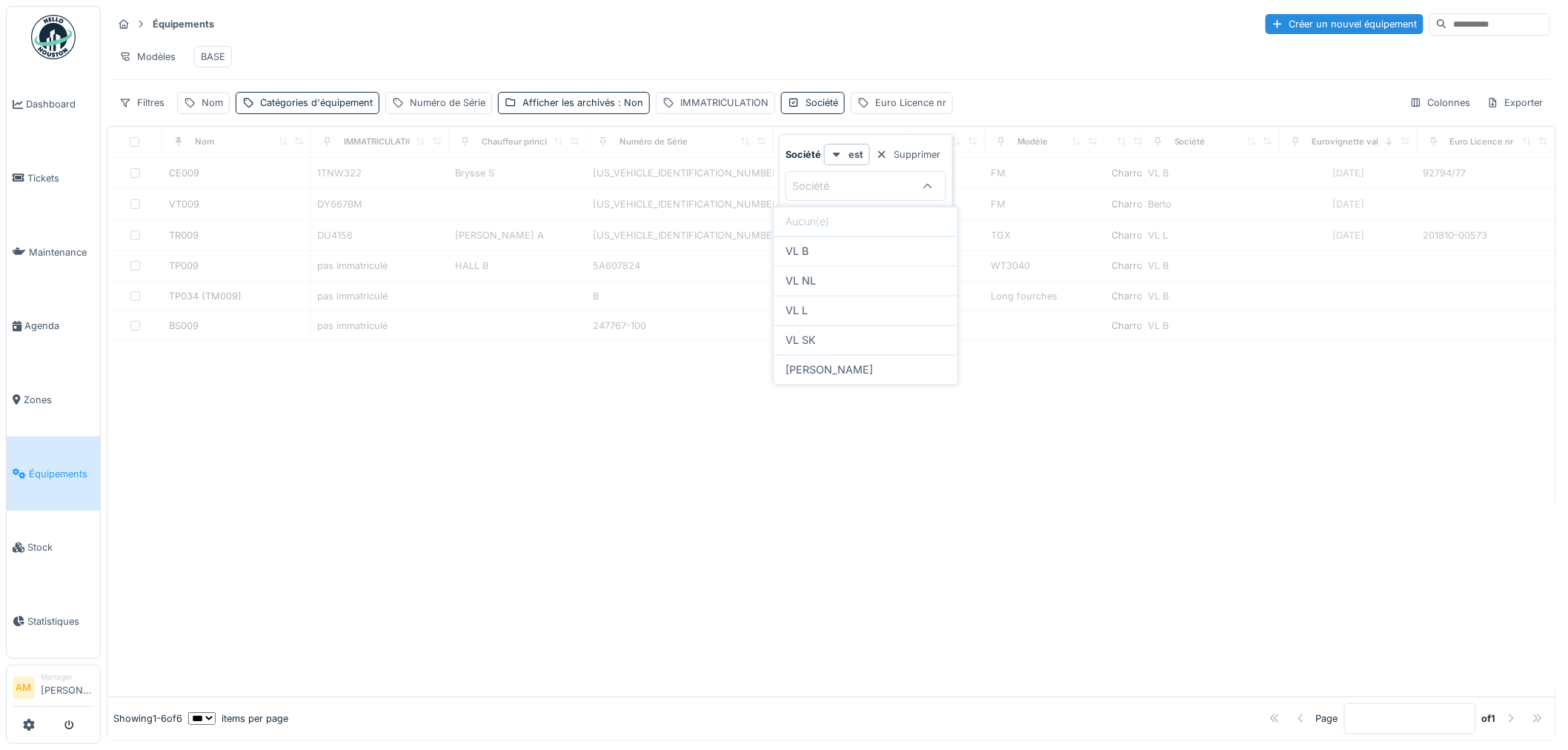
scroll to position [0, 0]
click at [809, 308] on div "VL L" at bounding box center [866, 310] width 160 height 17
click at [813, 248] on div "VL B" at bounding box center [866, 252] width 160 height 17
click at [806, 276] on span "VL NL" at bounding box center [801, 281] width 30 height 17
click at [807, 285] on span "VL NL" at bounding box center [801, 281] width 30 height 17
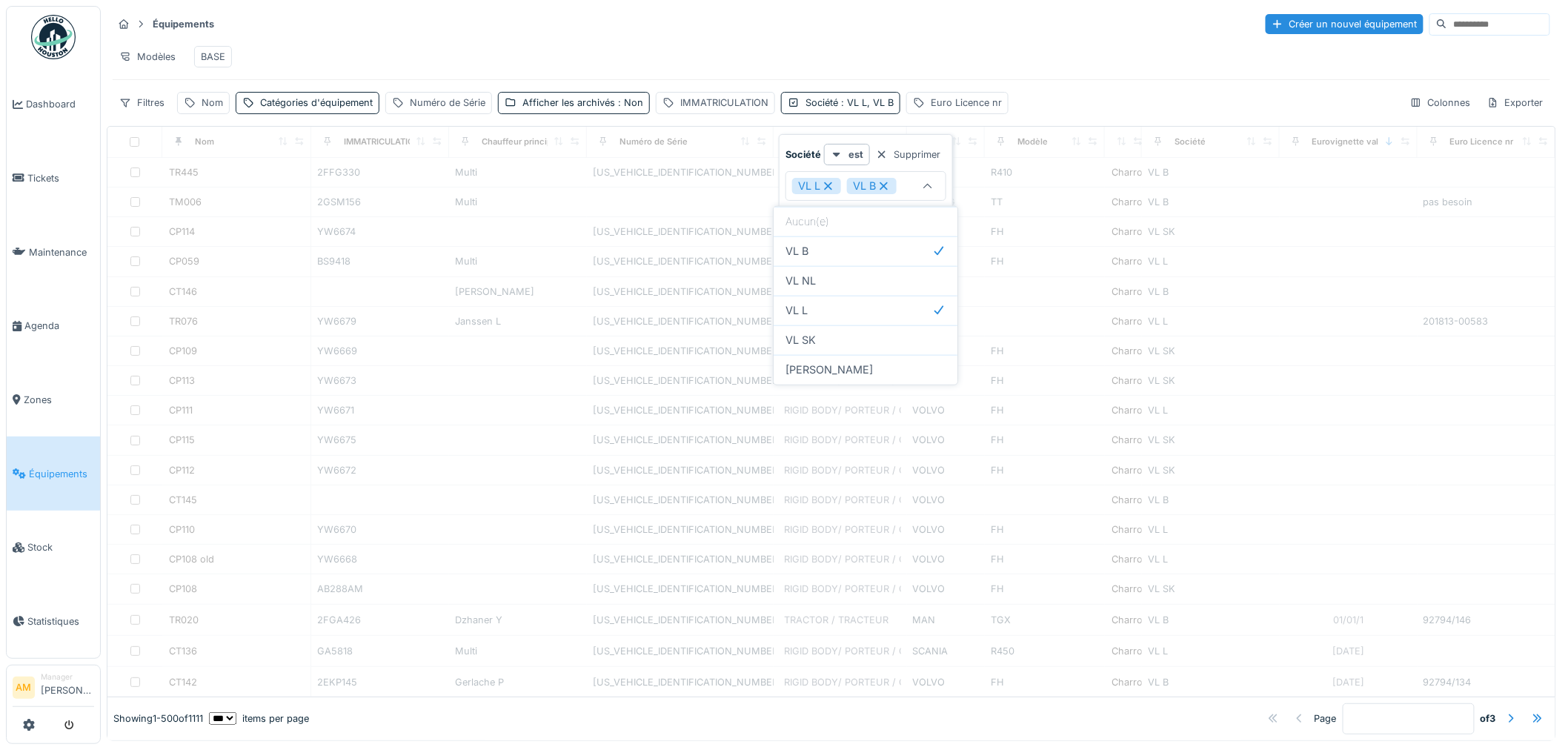
click at [884, 185] on div "VL L VL B" at bounding box center [853, 186] width 121 height 17
click at [884, 186] on icon at bounding box center [884, 186] width 8 height 8
click at [819, 282] on div "VL NL" at bounding box center [866, 281] width 160 height 17
type input "**********"
click at [938, 54] on div "Modèles BASE" at bounding box center [831, 57] width 1437 height 33
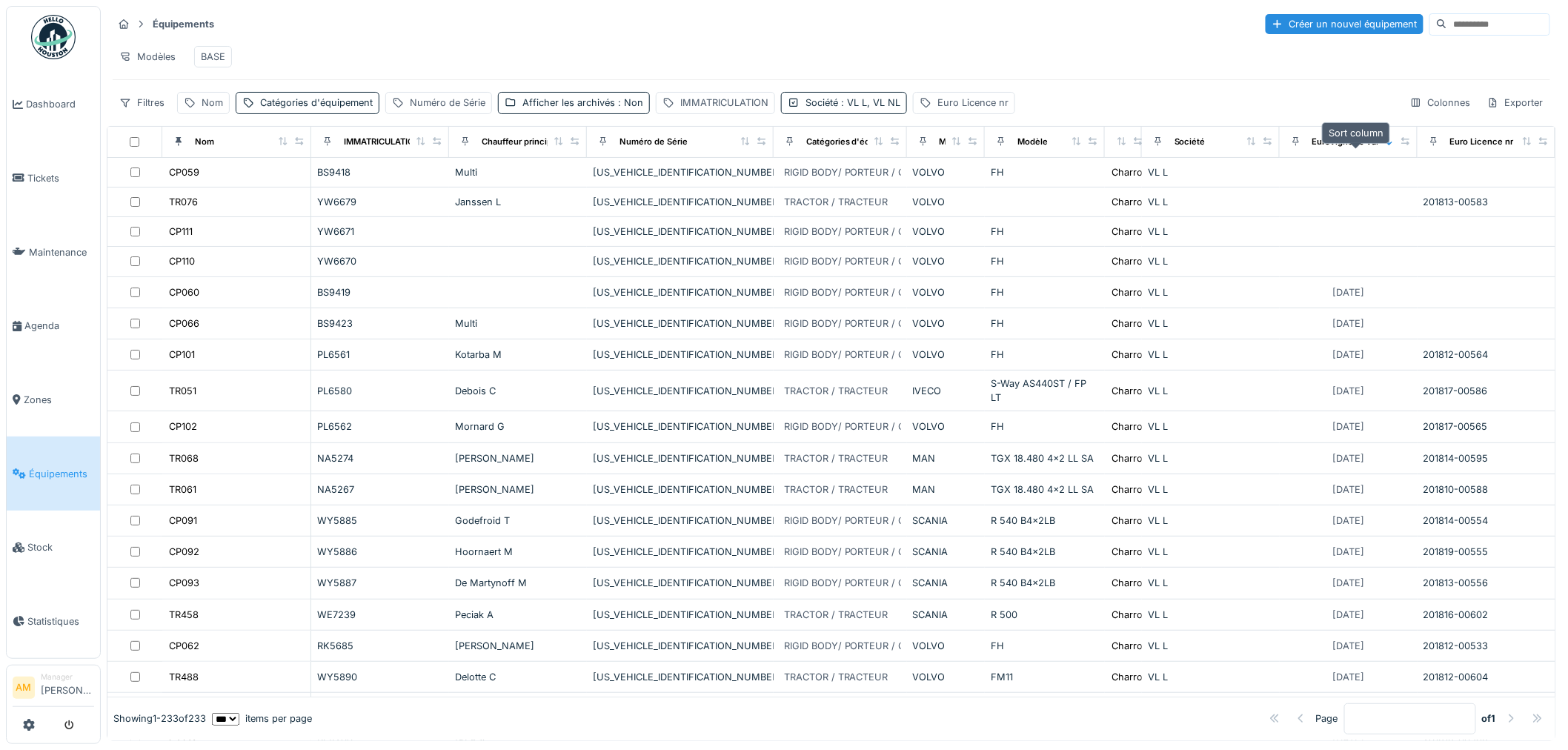
click at [1386, 145] on icon at bounding box center [1389, 140] width 6 height 8
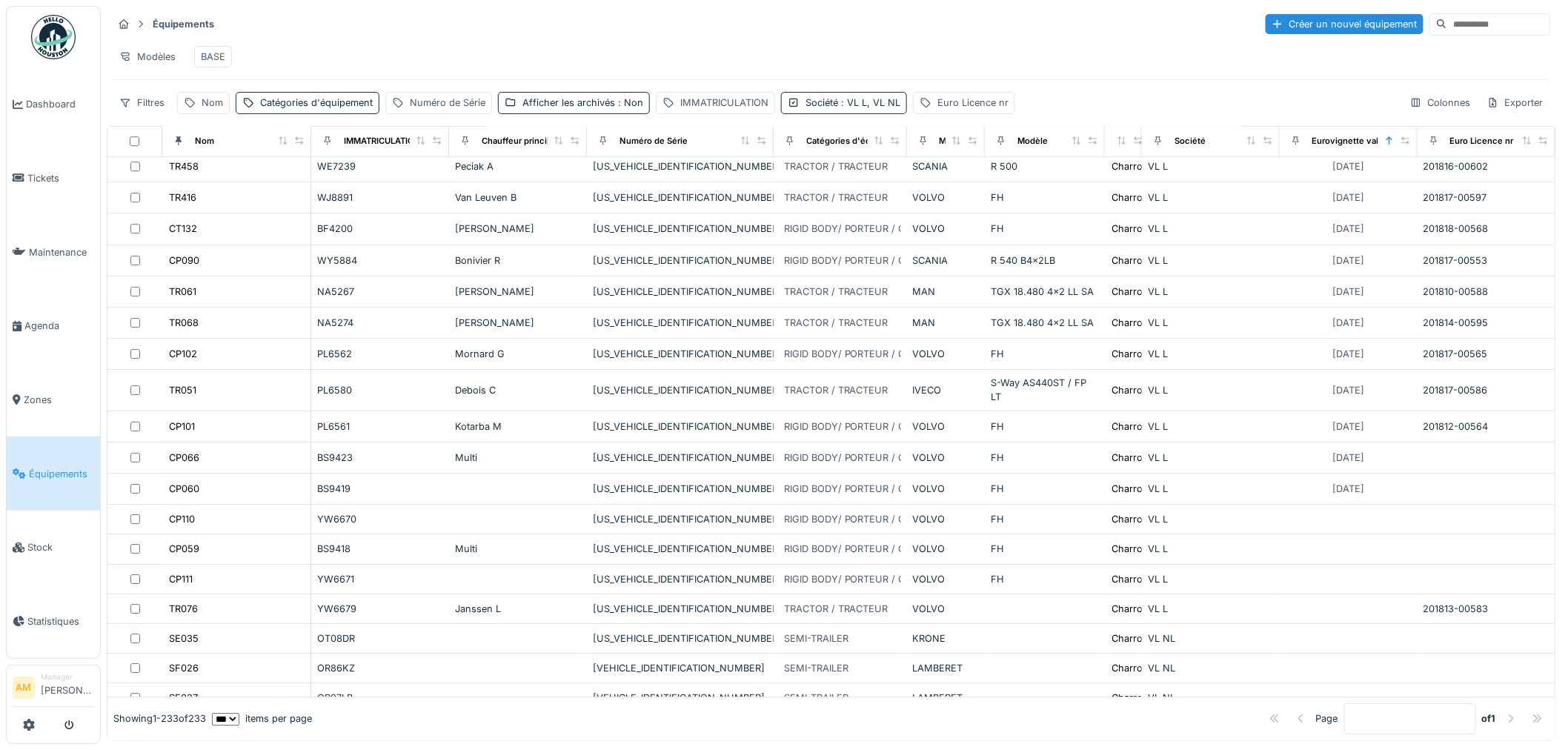
scroll to position [1975, 0]
